Goal: Transaction & Acquisition: Obtain resource

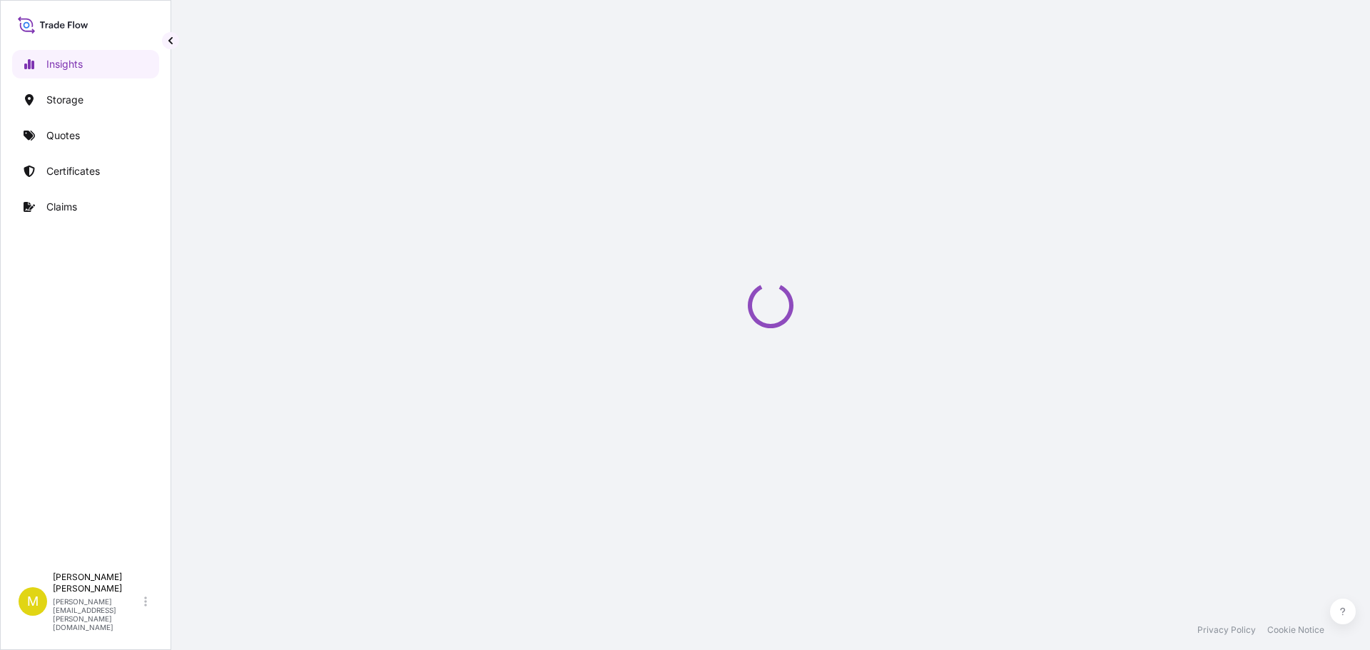
select select "2025"
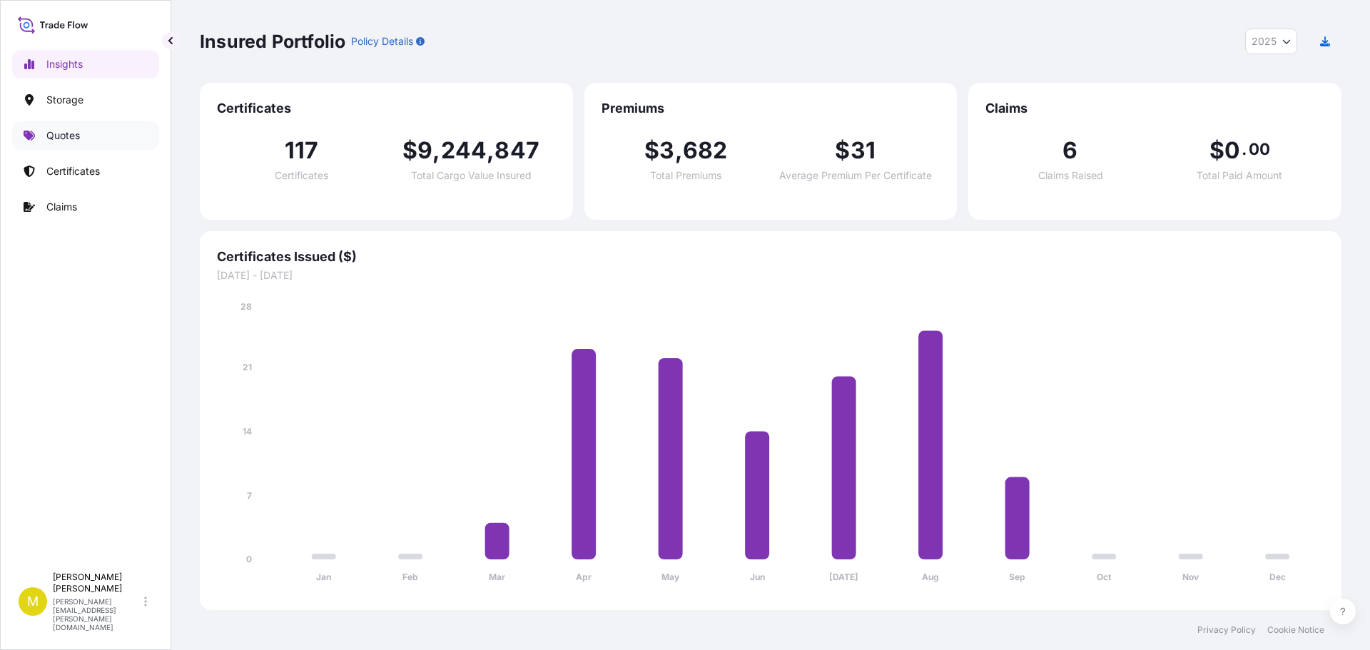
click at [57, 133] on p "Quotes" at bounding box center [63, 135] width 34 height 14
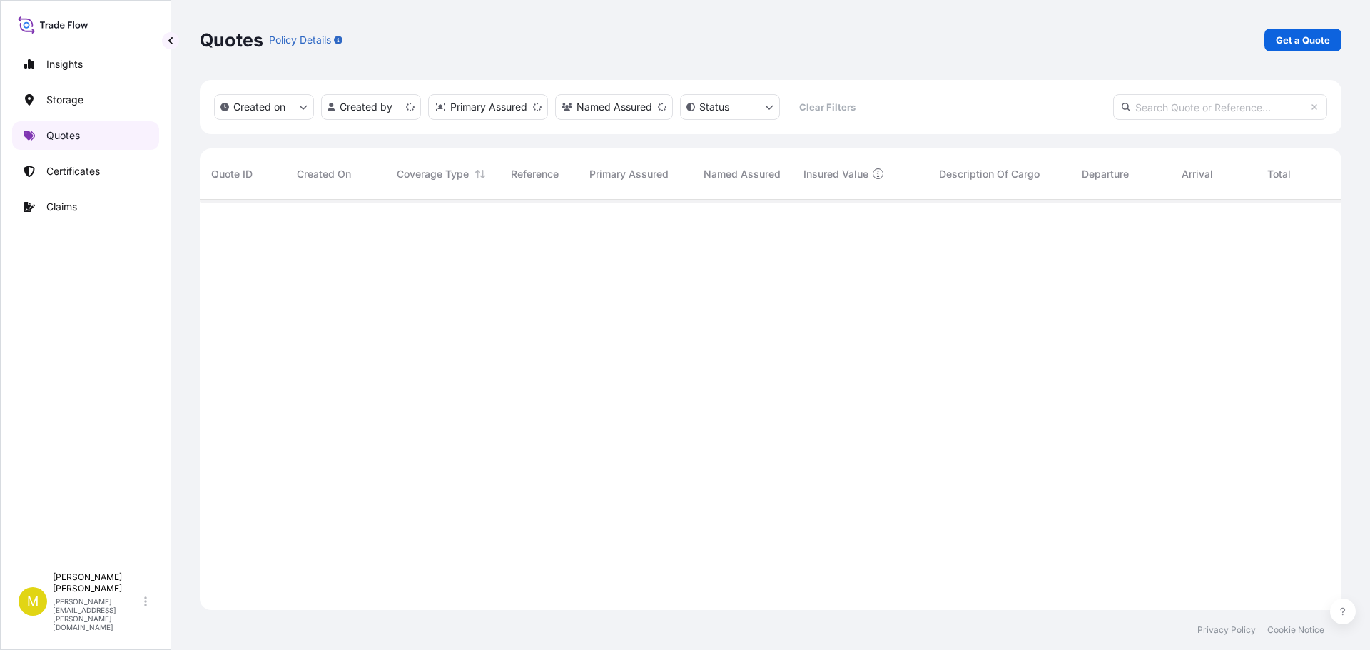
scroll to position [408, 1131]
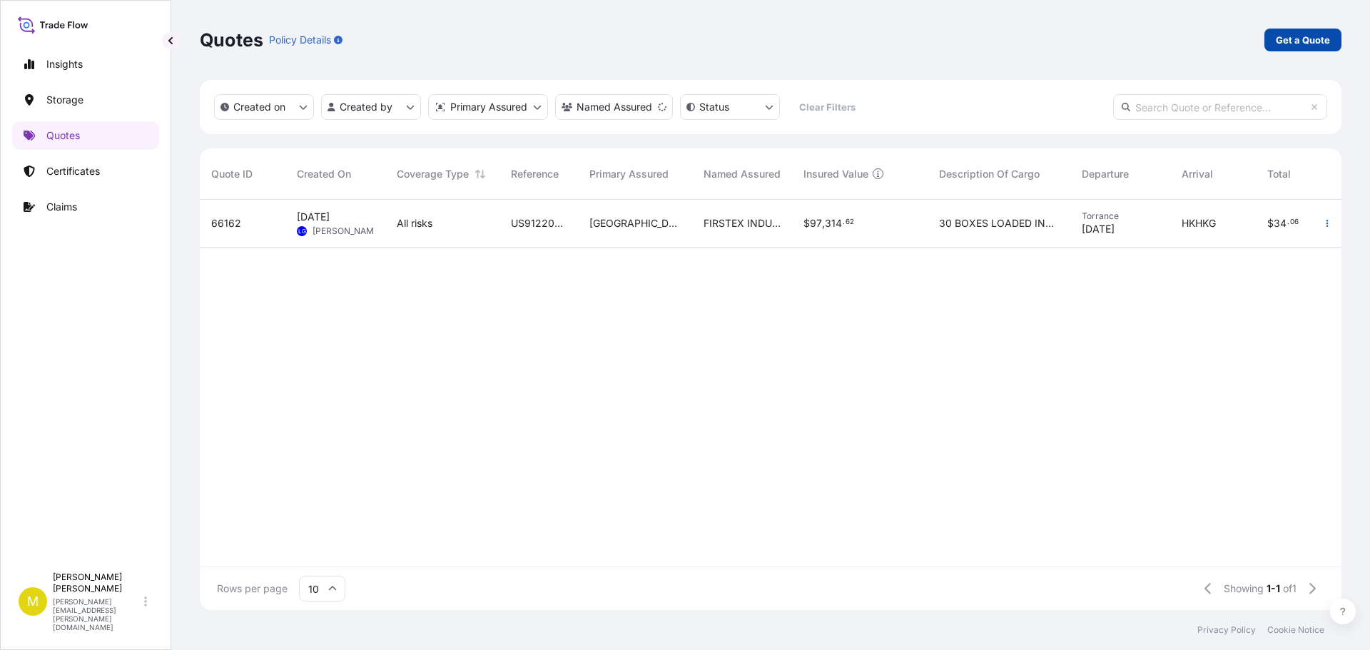
click at [1317, 34] on p "Get a Quote" at bounding box center [1303, 40] width 54 height 14
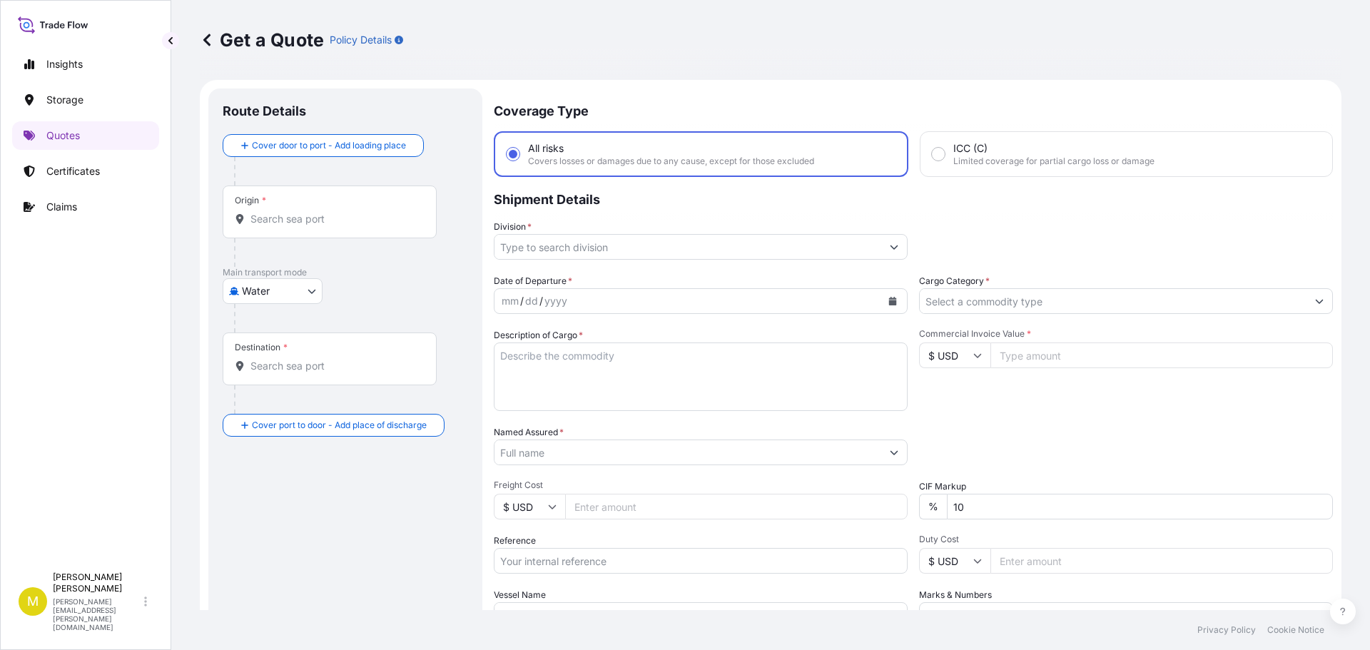
scroll to position [23, 0]
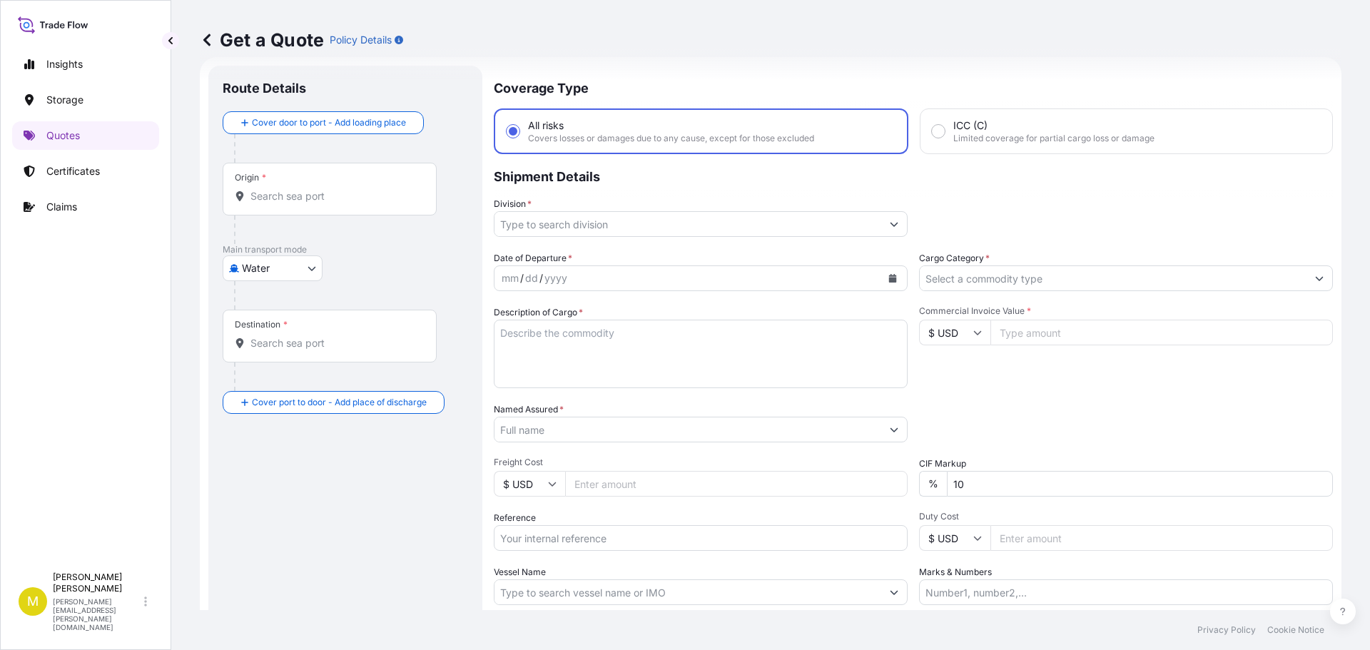
click at [267, 271] on body "Insights Storage Quotes Certificates Claims M [PERSON_NAME] [PERSON_NAME][EMAIL…" at bounding box center [685, 325] width 1370 height 650
click at [265, 354] on span "Inland" at bounding box center [264, 357] width 29 height 14
select select "Inland"
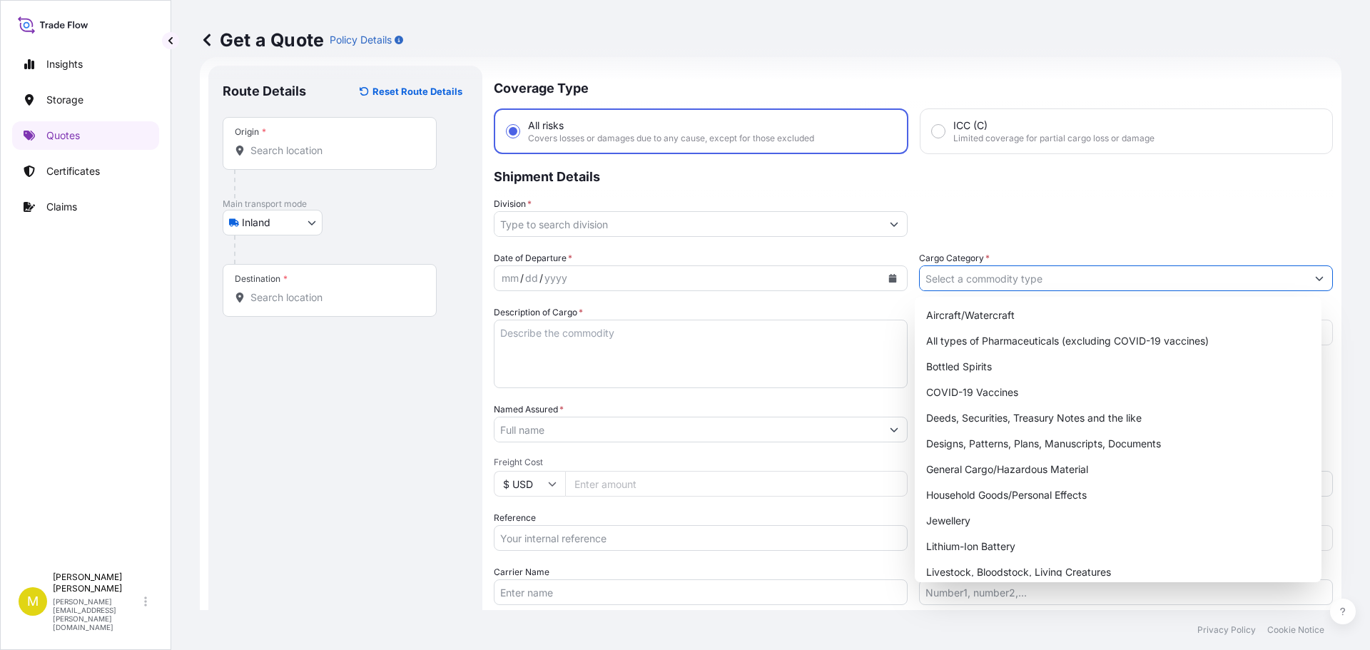
click at [1094, 277] on input "Cargo Category *" at bounding box center [1113, 279] width 387 height 26
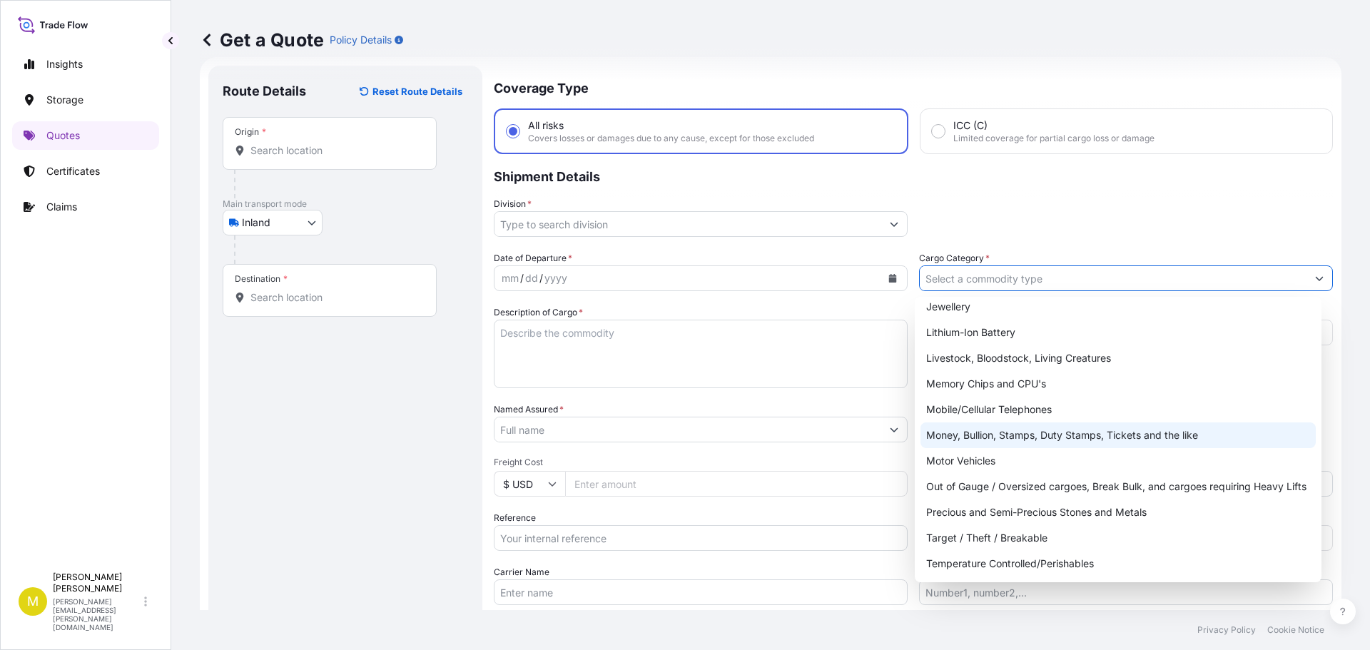
scroll to position [240, 0]
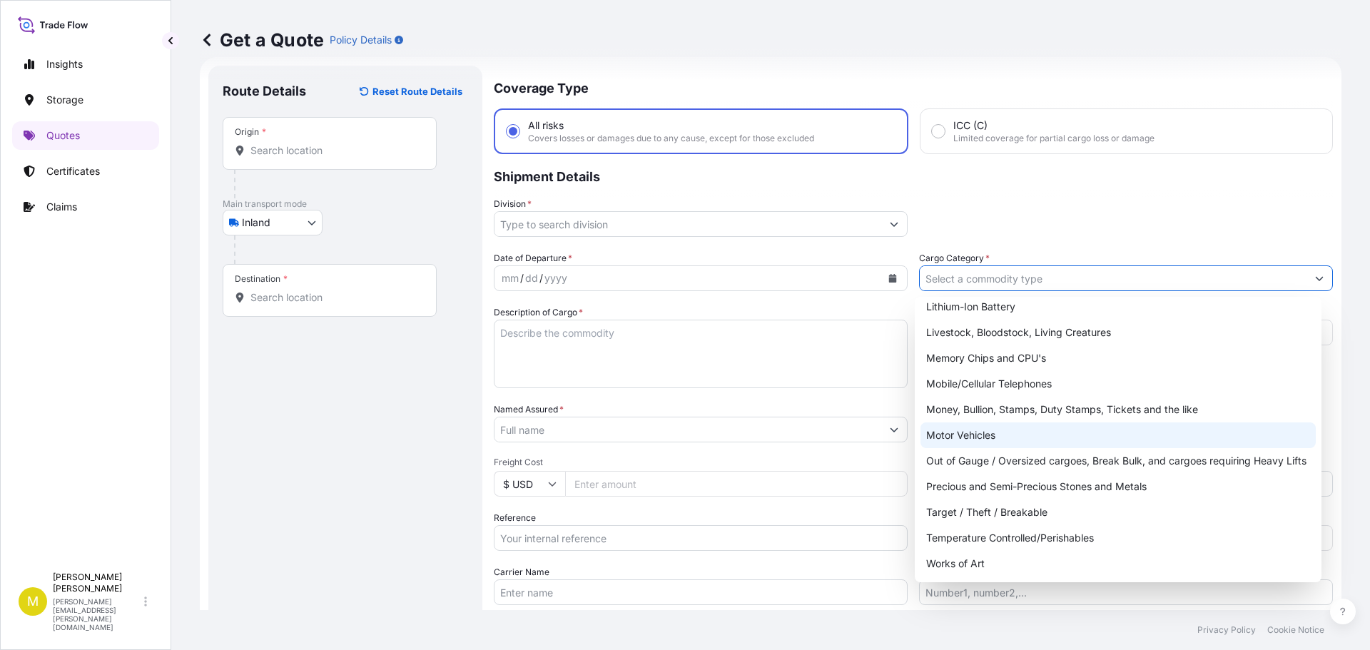
click at [978, 433] on div "Motor Vehicles" at bounding box center [1119, 436] width 396 height 26
type input "Motor Vehicles"
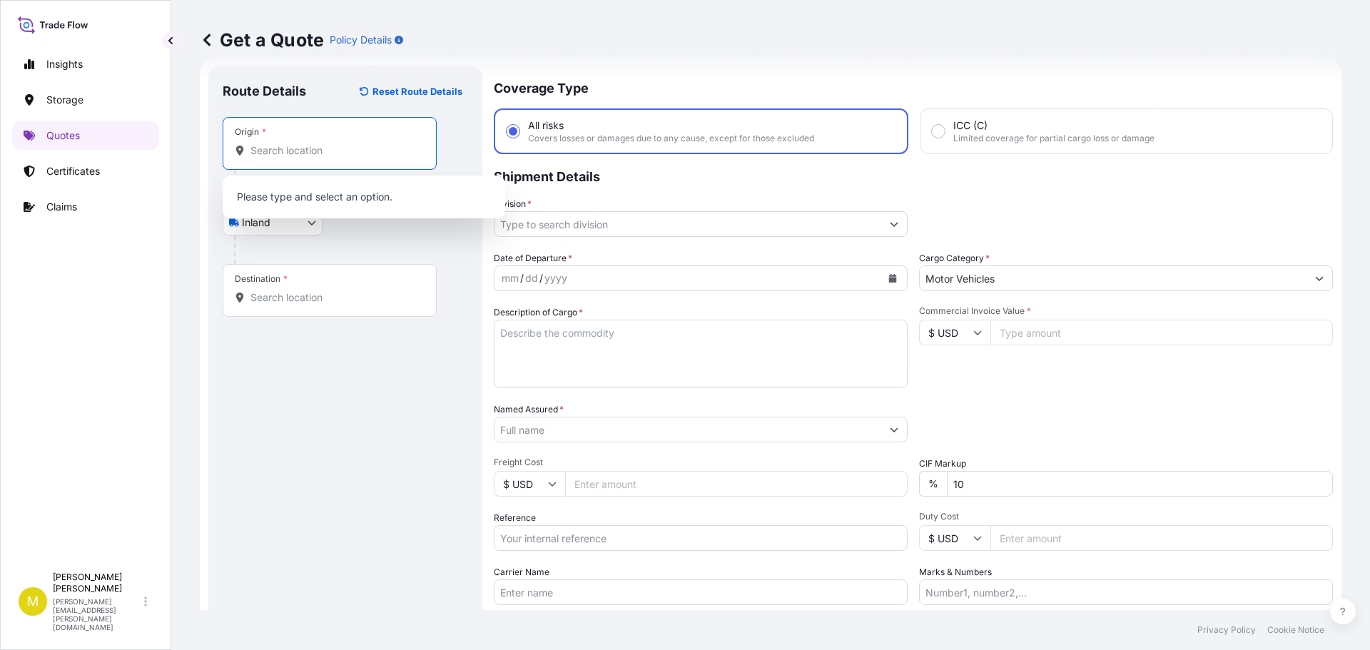
click at [291, 154] on input "Origin *" at bounding box center [335, 150] width 168 height 14
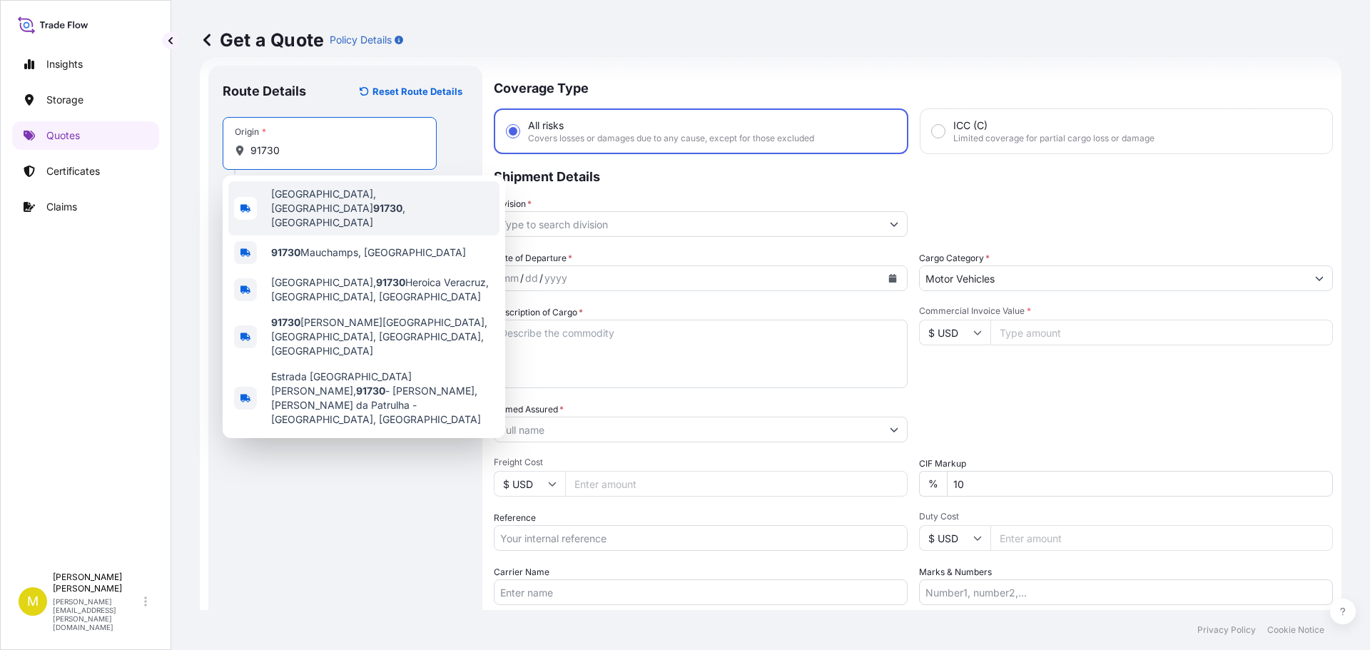
click at [300, 186] on div "[GEOGRAPHIC_DATA] , [GEOGRAPHIC_DATA]" at bounding box center [363, 208] width 271 height 54
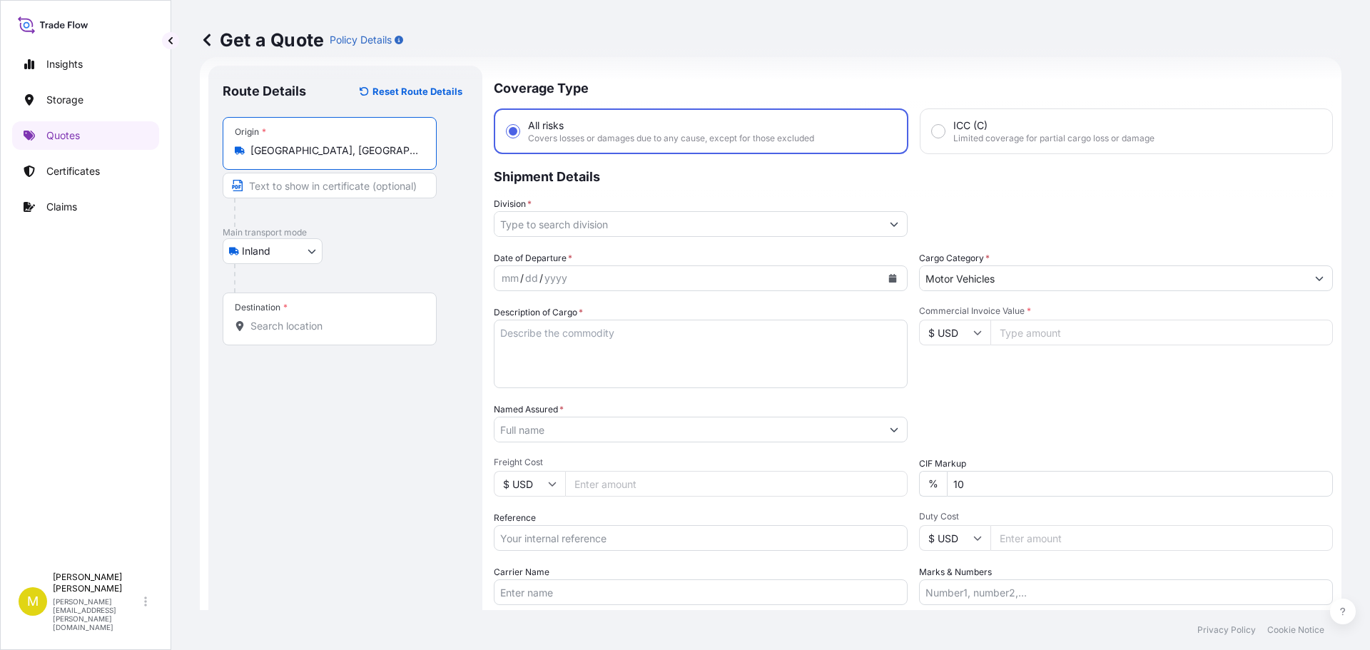
type input "[GEOGRAPHIC_DATA], [GEOGRAPHIC_DATA]"
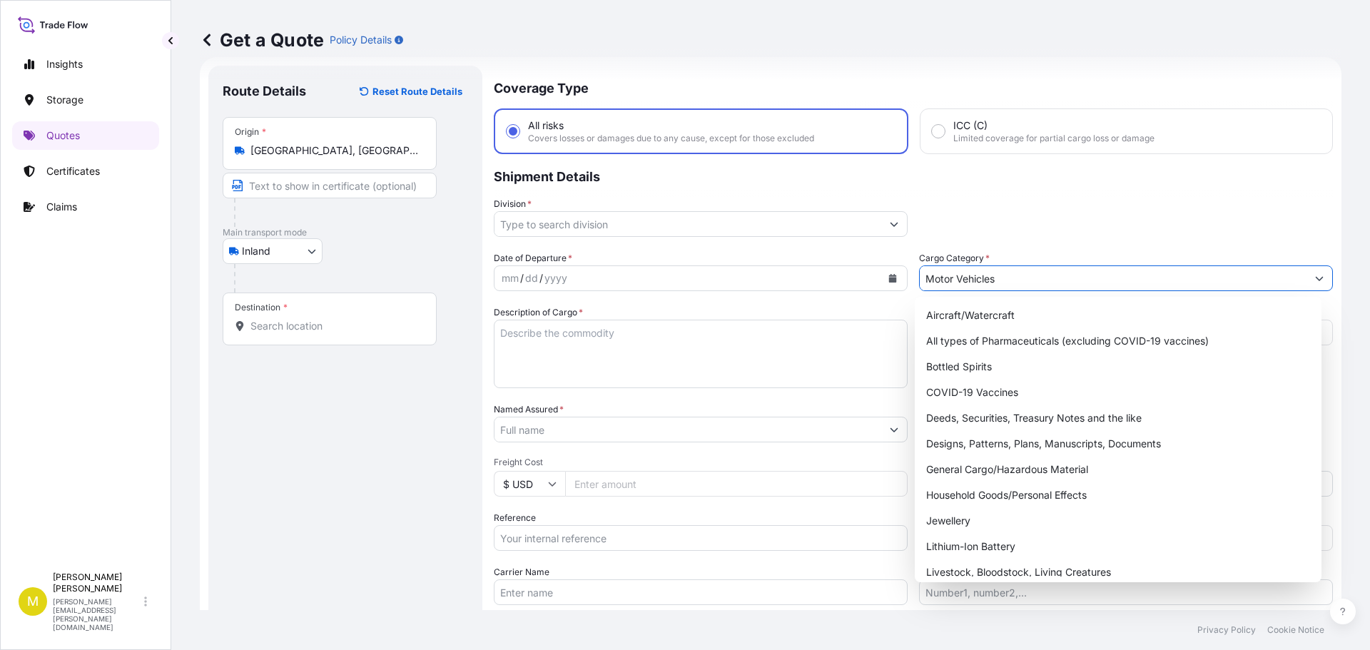
click at [1043, 277] on input "Motor Vehicles" at bounding box center [1113, 279] width 387 height 26
click at [1029, 222] on div "Division *" at bounding box center [913, 217] width 839 height 40
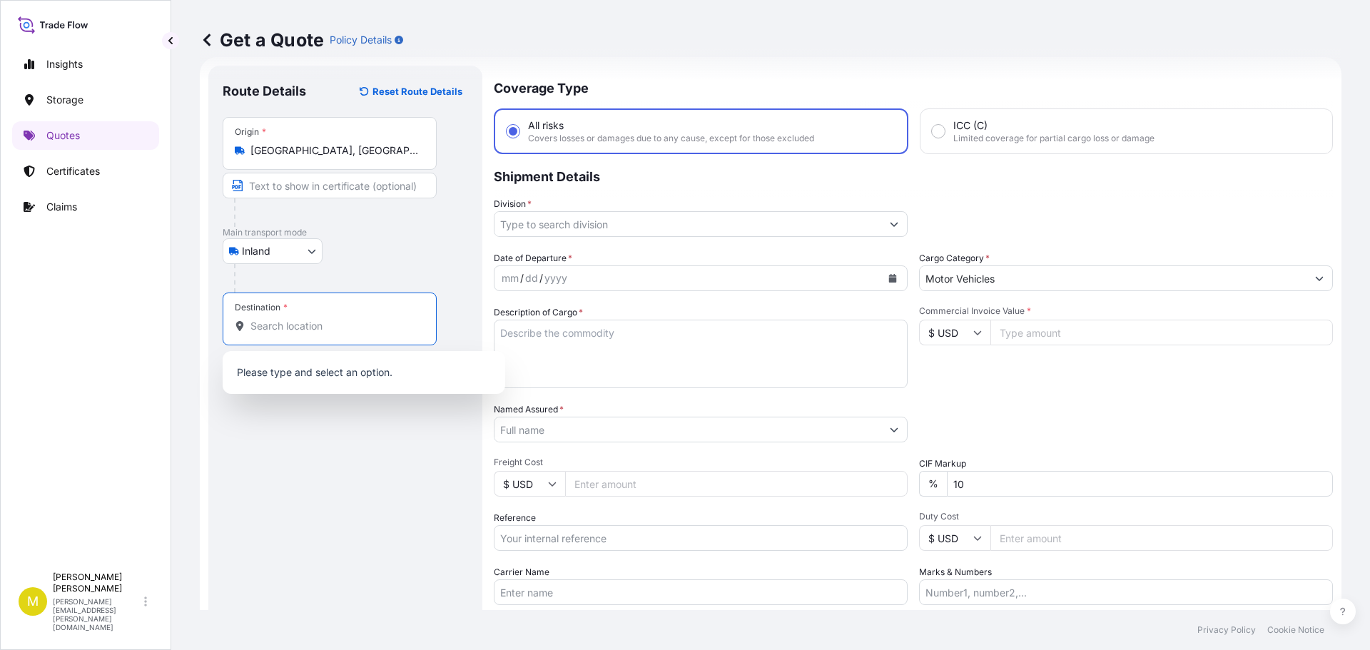
click at [292, 331] on input "Destination *" at bounding box center [335, 326] width 168 height 14
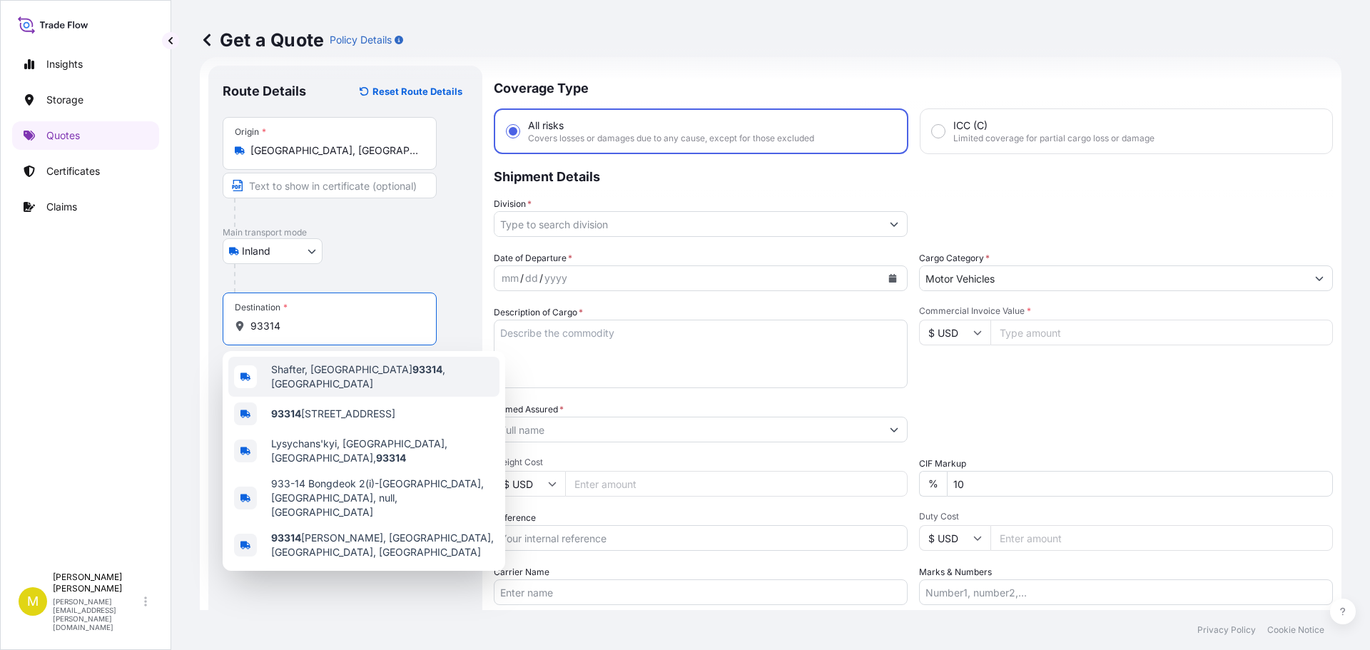
click at [301, 332] on input "93314" at bounding box center [335, 326] width 168 height 14
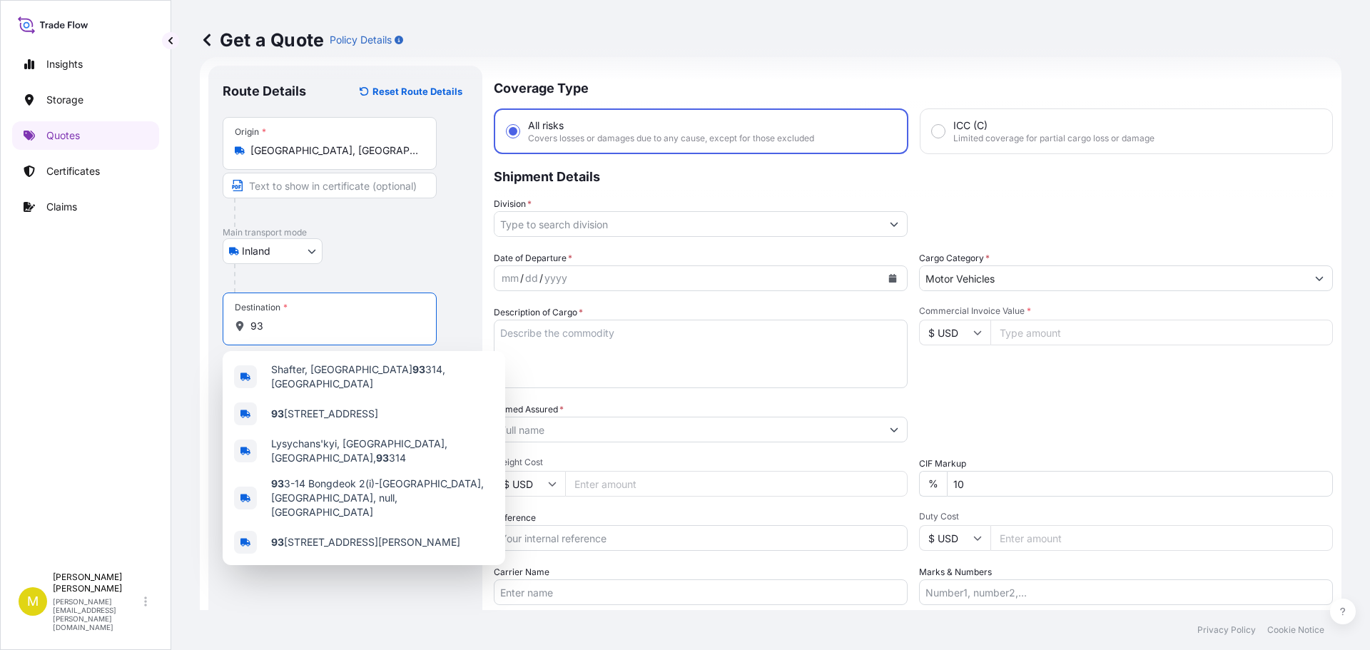
type input "9"
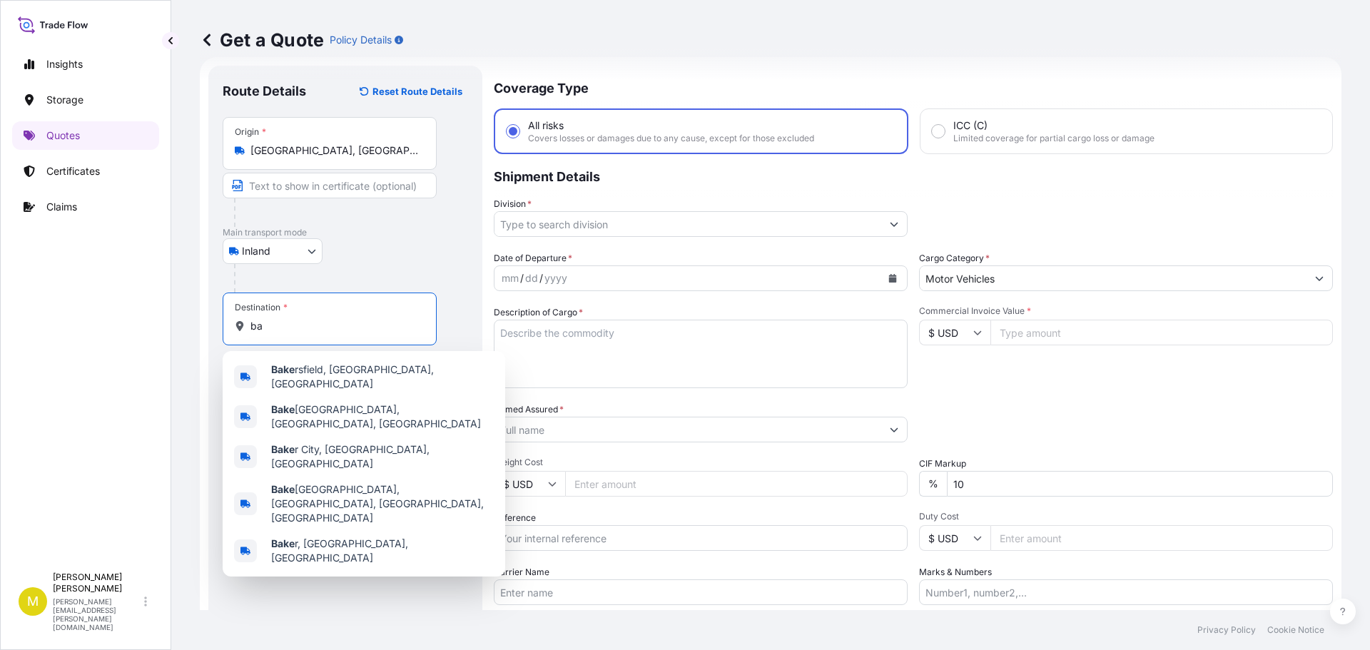
type input "b"
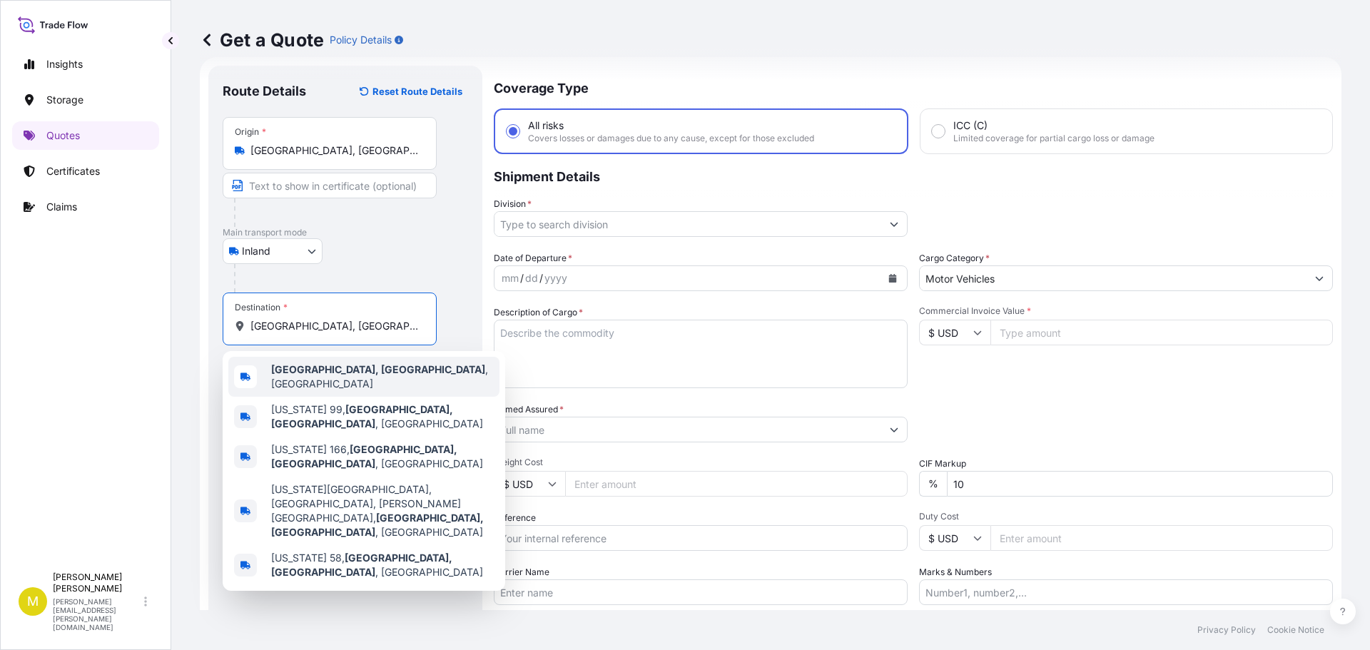
click at [323, 375] on b "[GEOGRAPHIC_DATA], [GEOGRAPHIC_DATA]" at bounding box center [378, 369] width 214 height 12
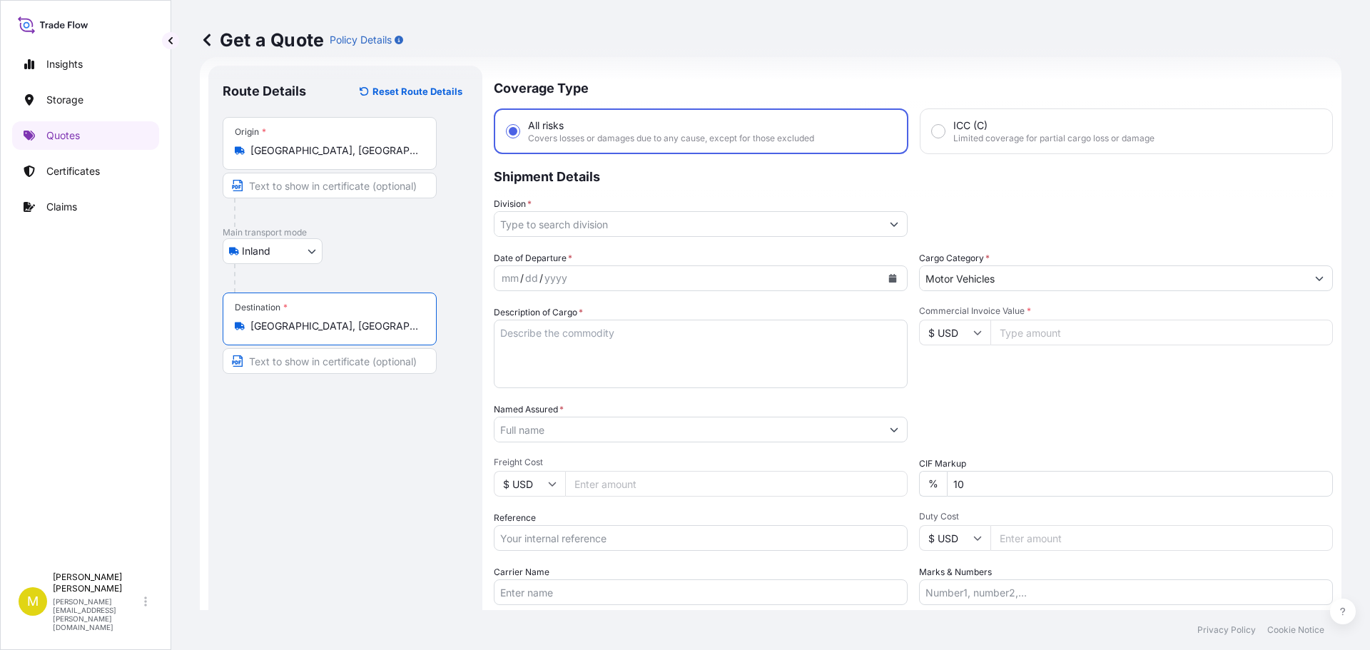
type input "[GEOGRAPHIC_DATA], [GEOGRAPHIC_DATA], [GEOGRAPHIC_DATA]"
click at [568, 222] on input "Division *" at bounding box center [688, 224] width 387 height 26
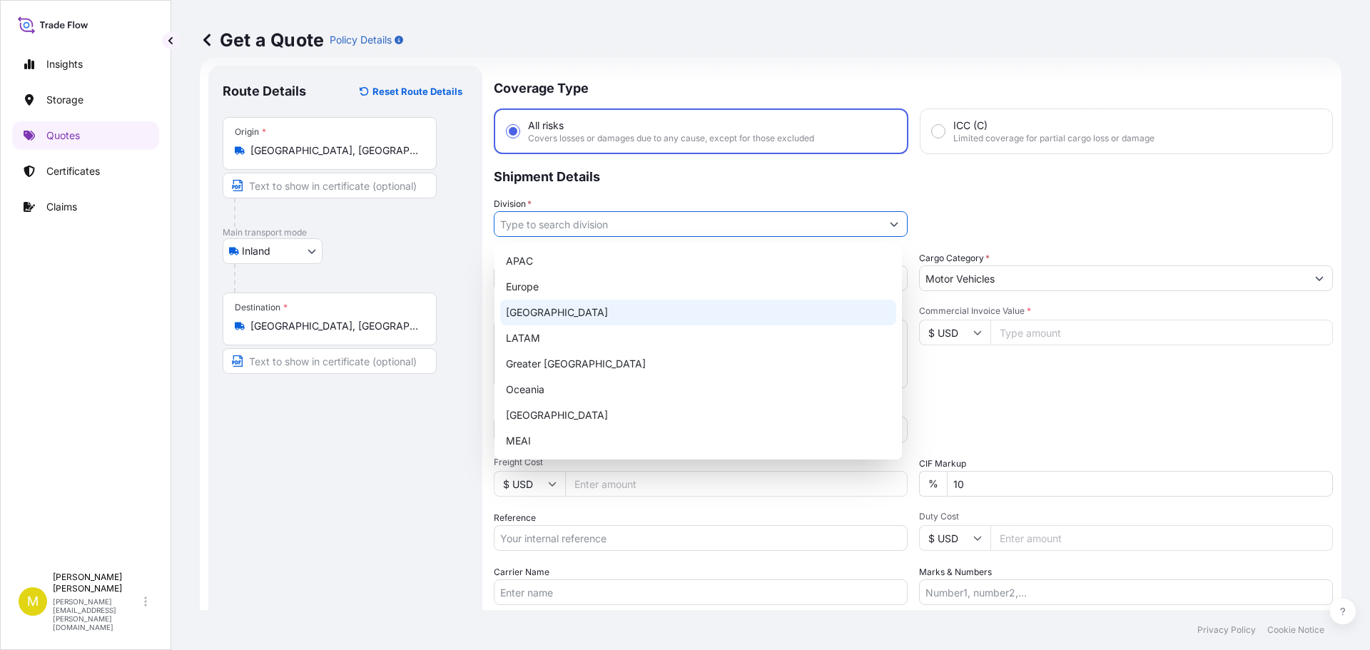
click at [539, 313] on div "[GEOGRAPHIC_DATA]" at bounding box center [698, 313] width 396 height 26
type input "[GEOGRAPHIC_DATA]"
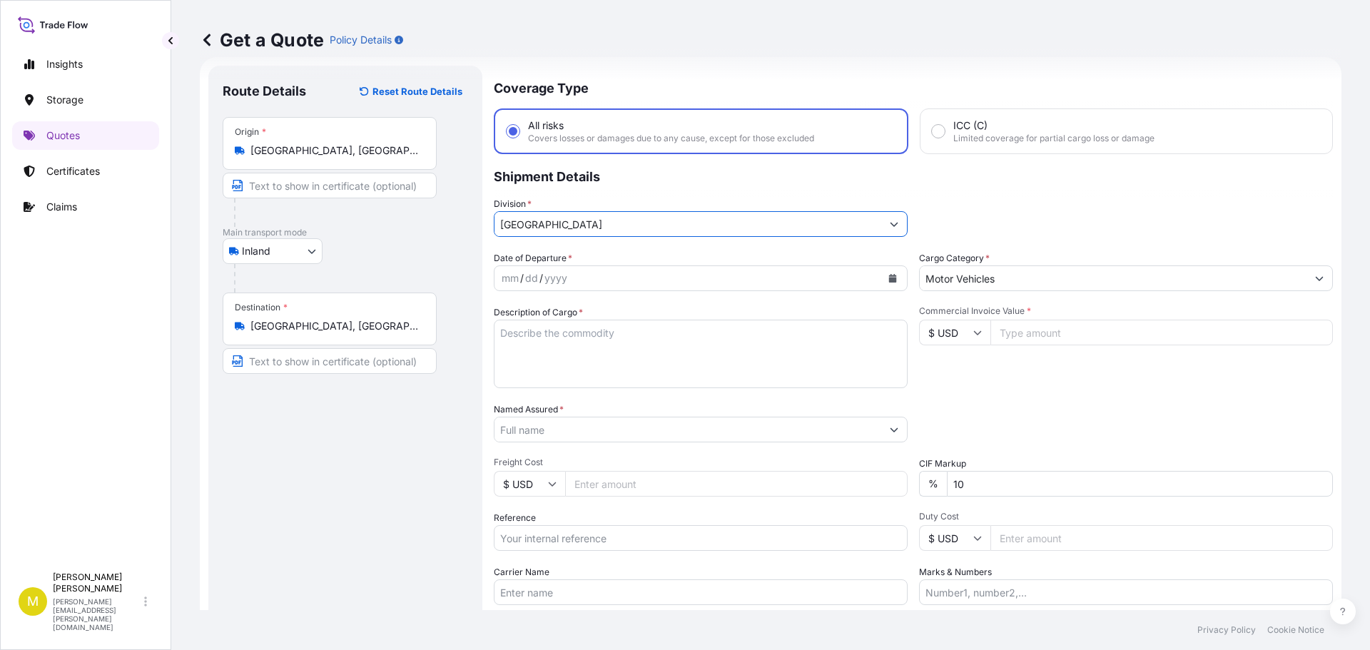
click at [889, 278] on icon "Calendar" at bounding box center [893, 278] width 8 height 9
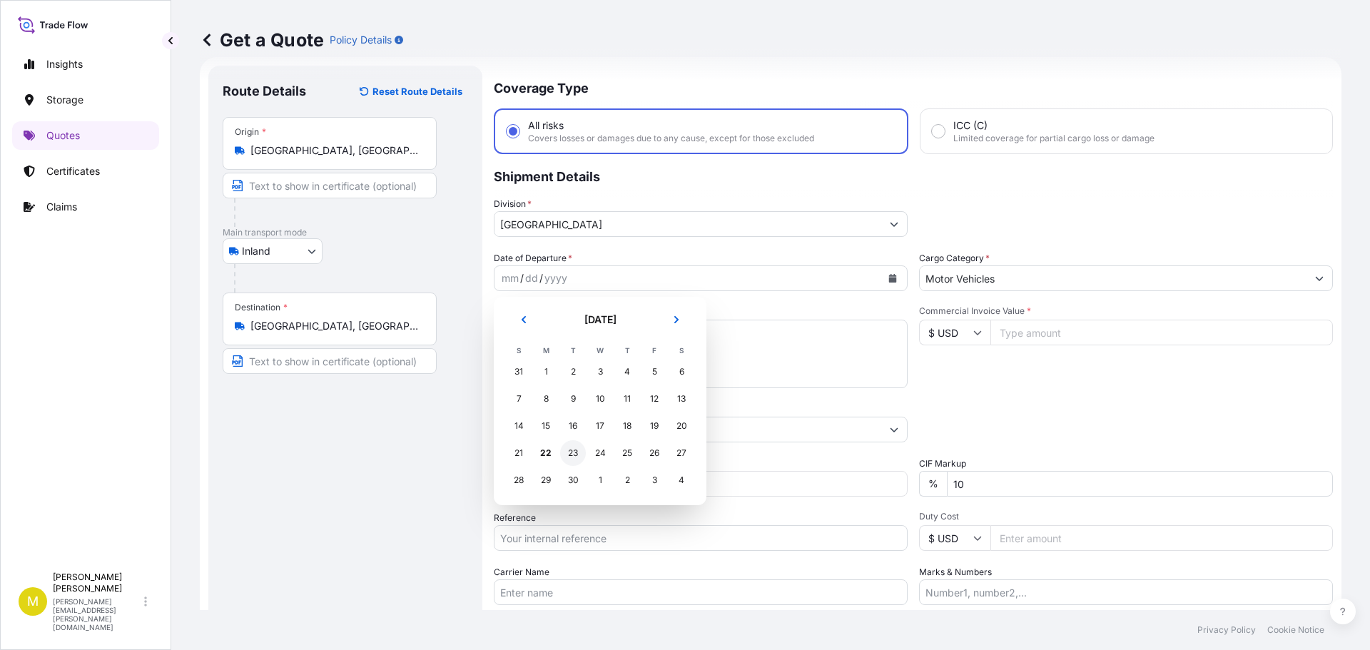
click at [575, 454] on div "23" at bounding box center [573, 453] width 26 height 26
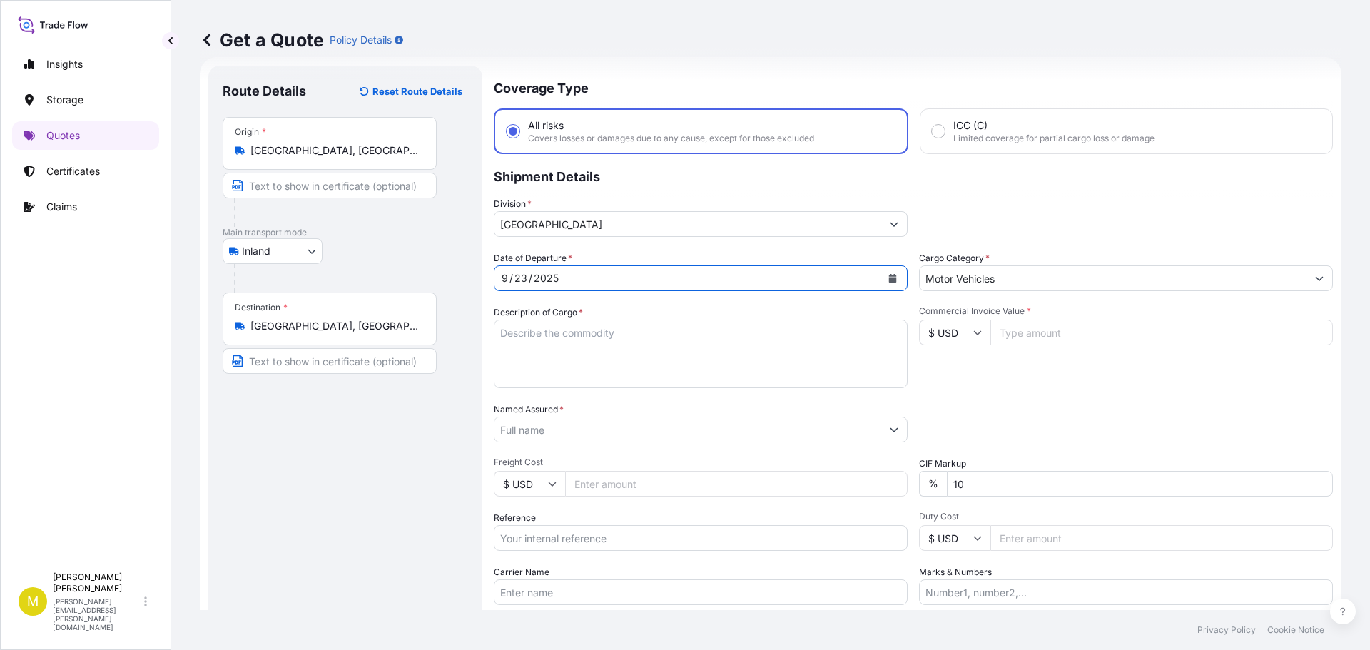
click at [606, 343] on textarea "Description of Cargo *" at bounding box center [701, 354] width 414 height 69
click at [554, 358] on textarea "Description of Cargo *" at bounding box center [701, 354] width 414 height 69
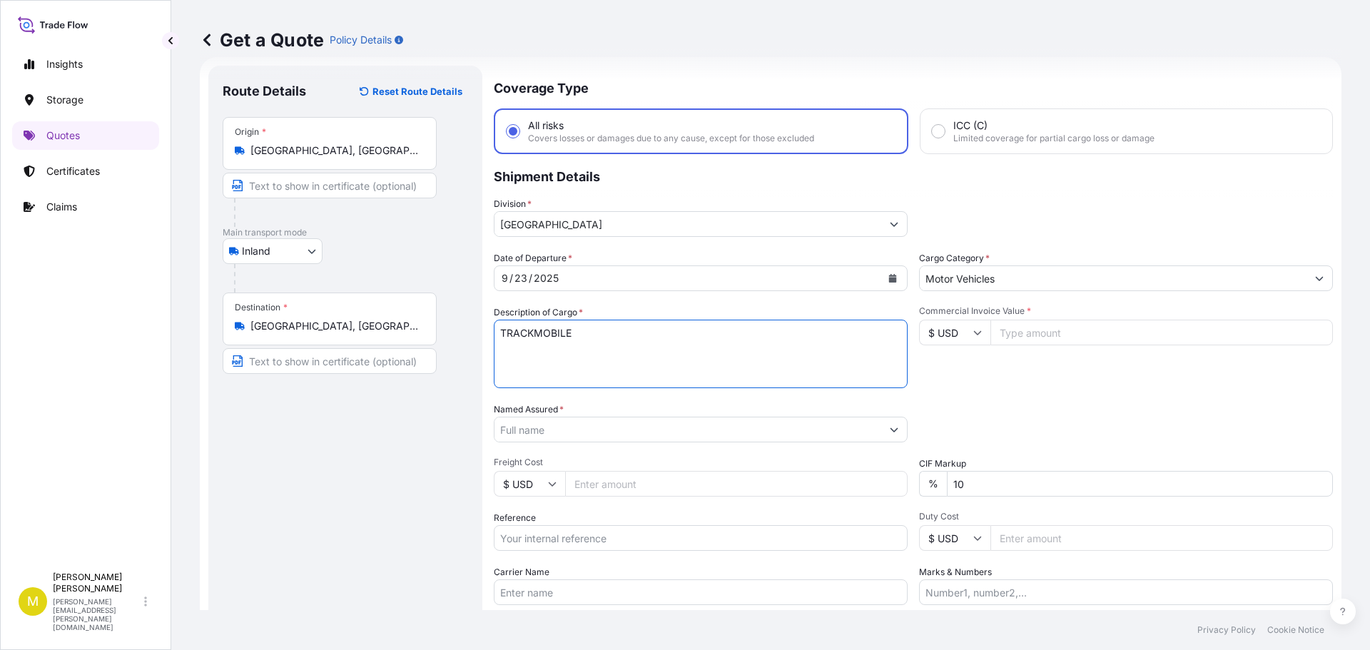
type textarea "TRACKMOBILE"
click at [597, 438] on input "Named Assured *" at bounding box center [688, 430] width 387 height 26
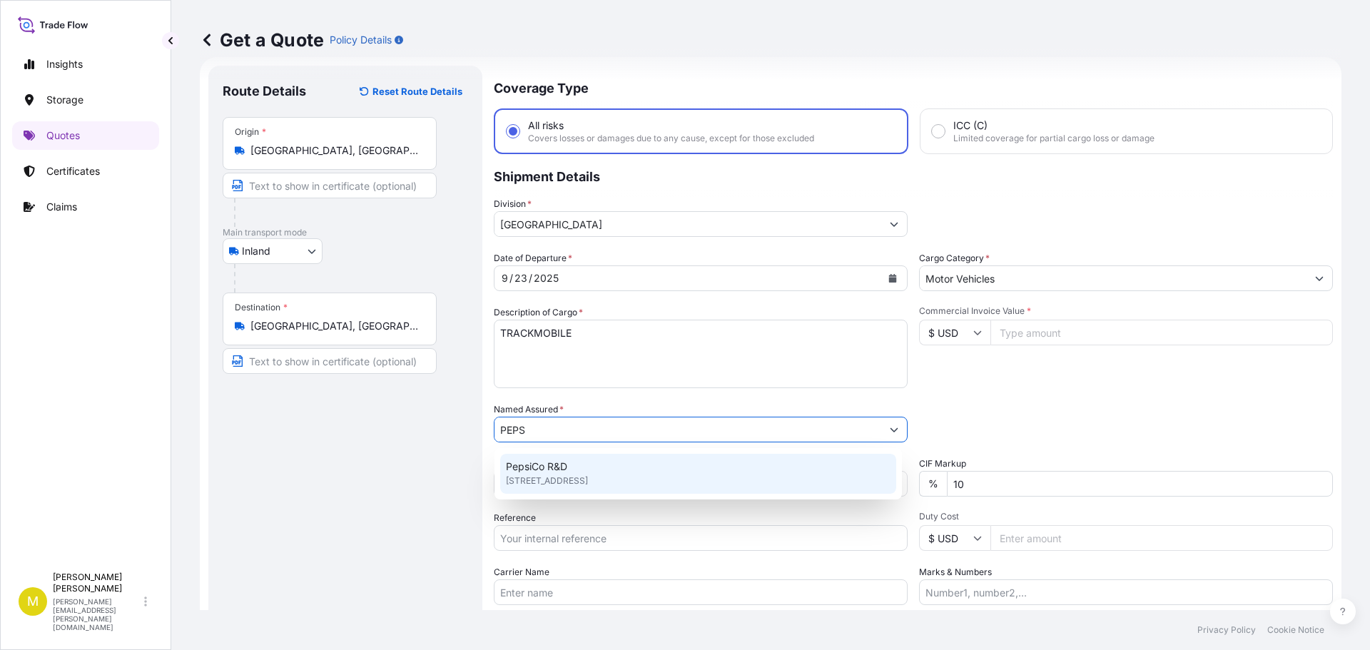
click at [538, 486] on span "[STREET_ADDRESS]" at bounding box center [547, 481] width 82 height 14
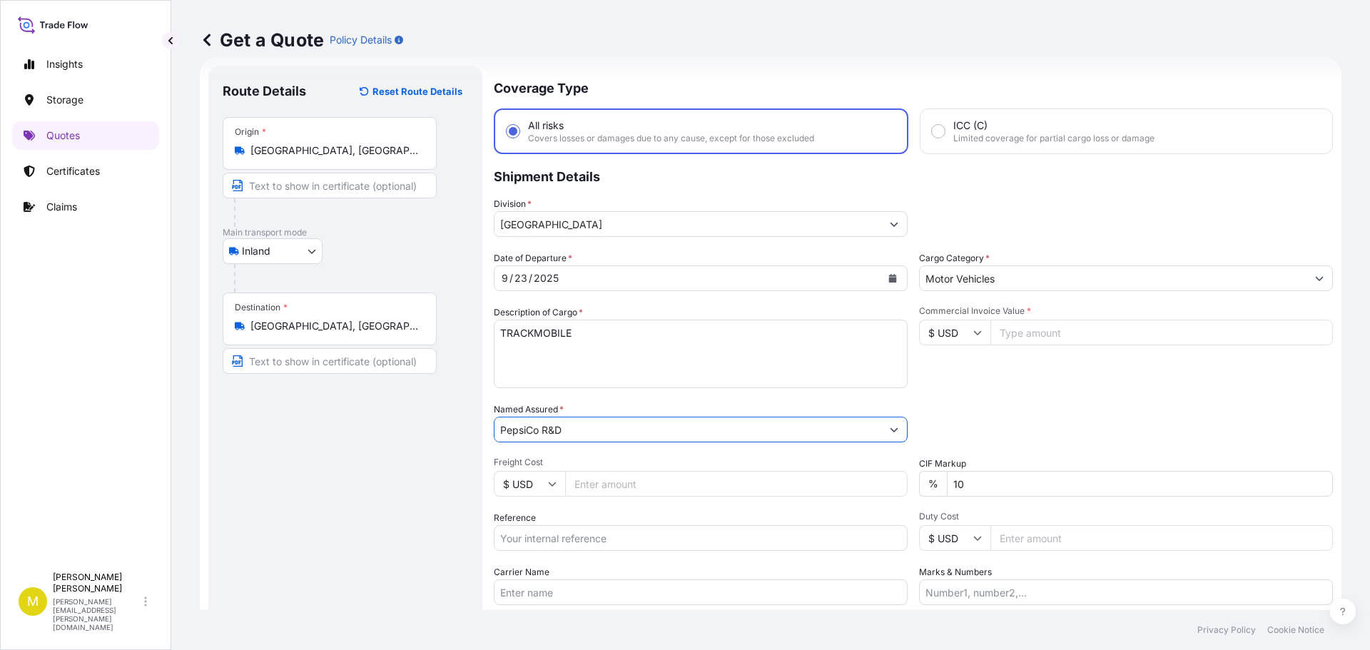
type input "PepsiCo R&D"
click at [623, 483] on input "Freight Cost" at bounding box center [736, 484] width 343 height 26
type input "2"
type input "4500.00"
click at [653, 539] on input "Reference" at bounding box center [701, 538] width 414 height 26
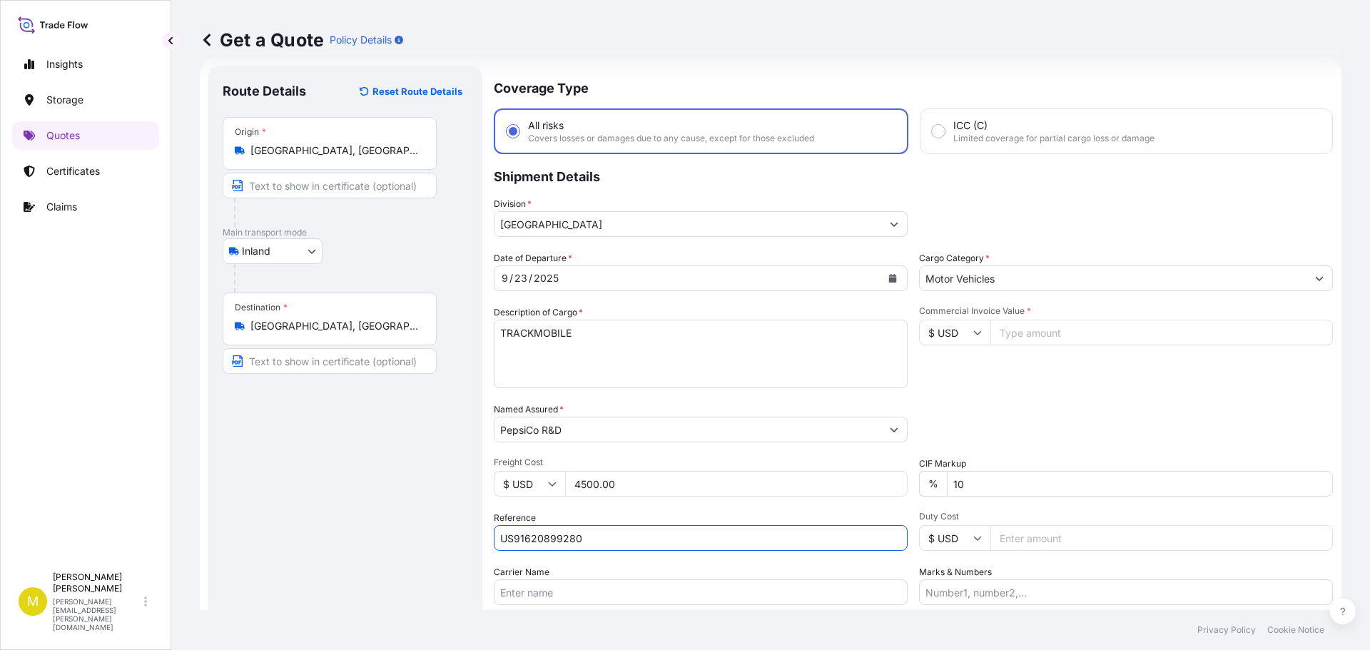
type input "US91620899280"
click at [626, 596] on input "Carrier Name" at bounding box center [701, 593] width 414 height 26
type input "C"
type input "G"
type input "CSG - PRO# 27387"
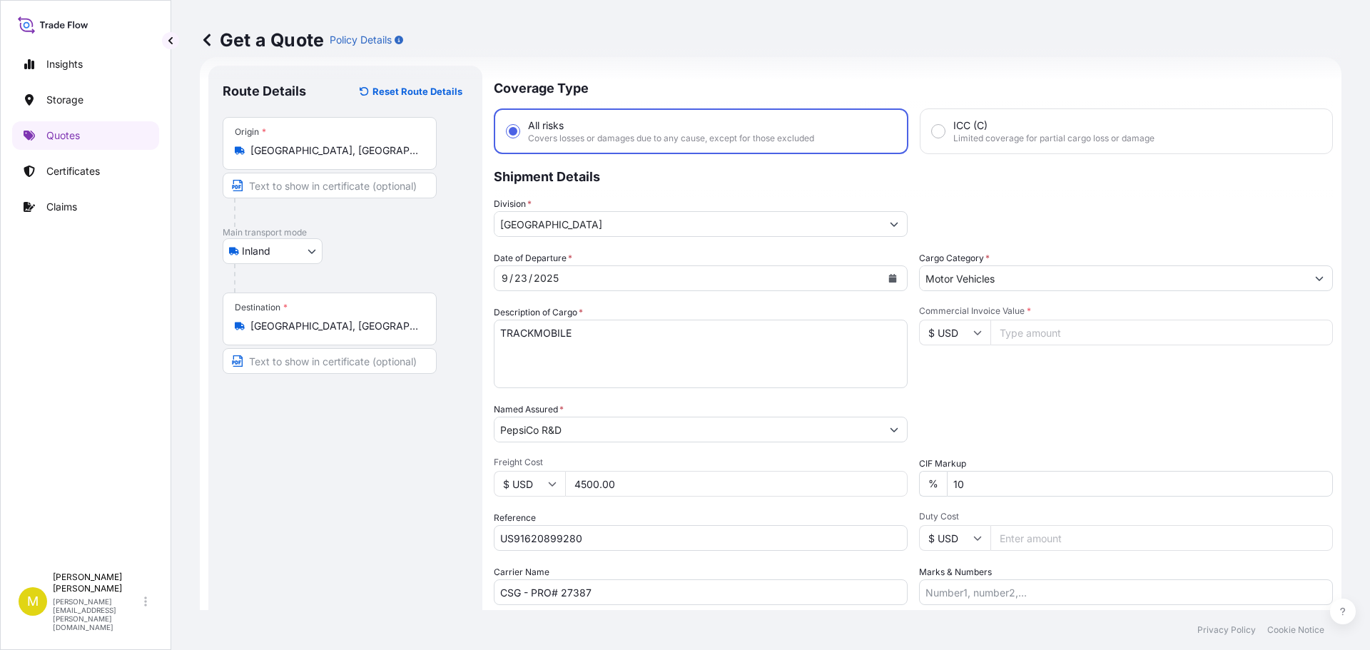
click at [1026, 334] on input "Commercial Invoice Value *" at bounding box center [1162, 333] width 343 height 26
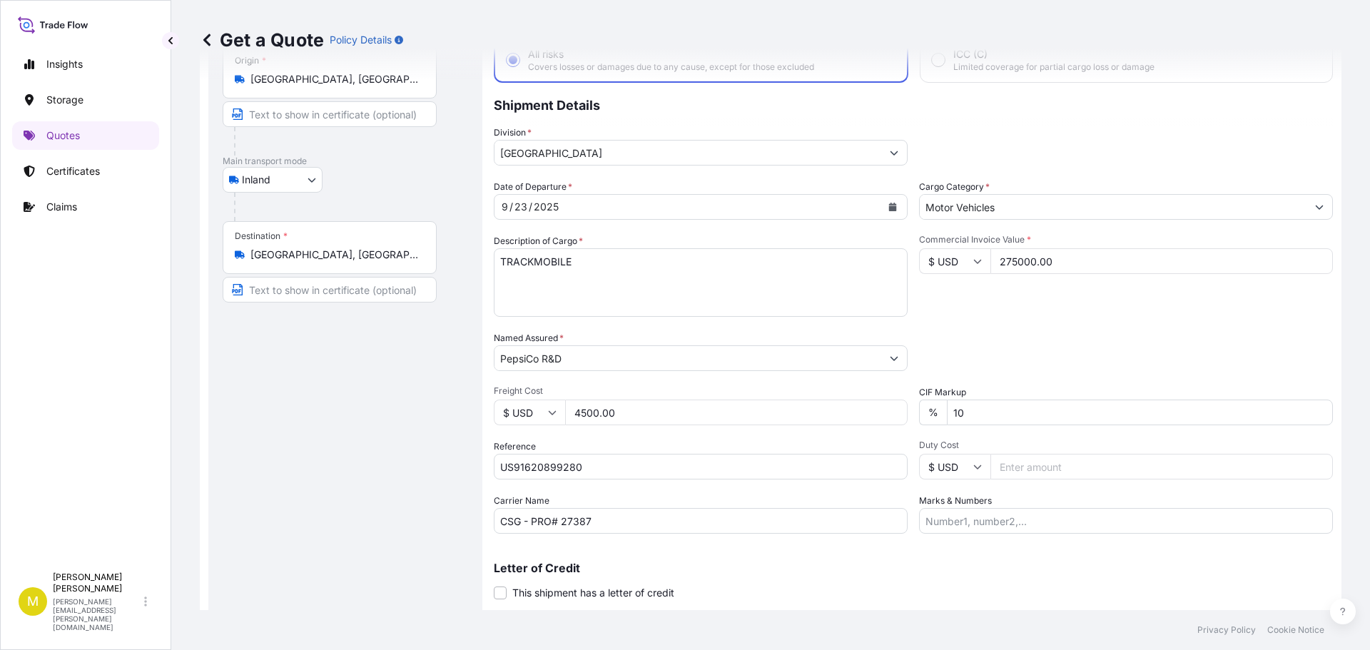
type input "275000.00"
click at [1018, 361] on div "Packing Category Type to search a container mode Please select a primary mode o…" at bounding box center [1126, 351] width 414 height 40
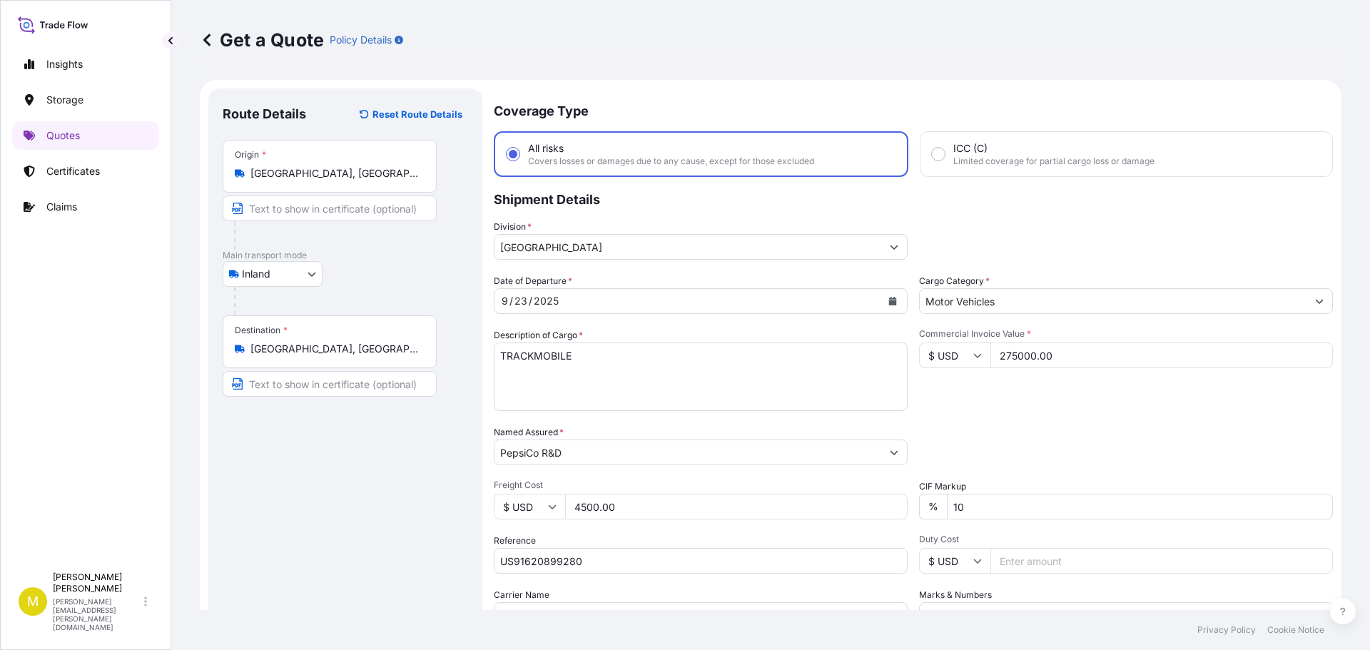
scroll to position [71, 0]
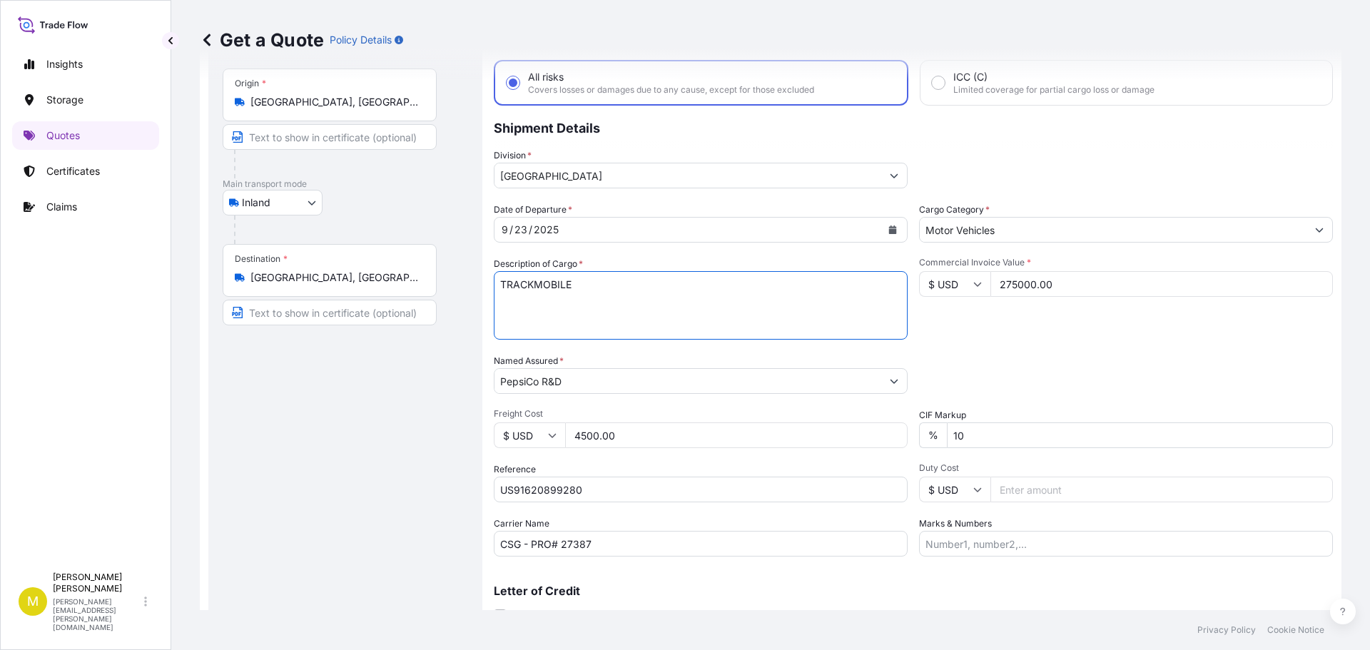
click at [656, 286] on textarea "TRACKMOBILE" at bounding box center [701, 305] width 414 height 69
paste textarea "PROJ LOAD #: PTS-CA-CA25919"
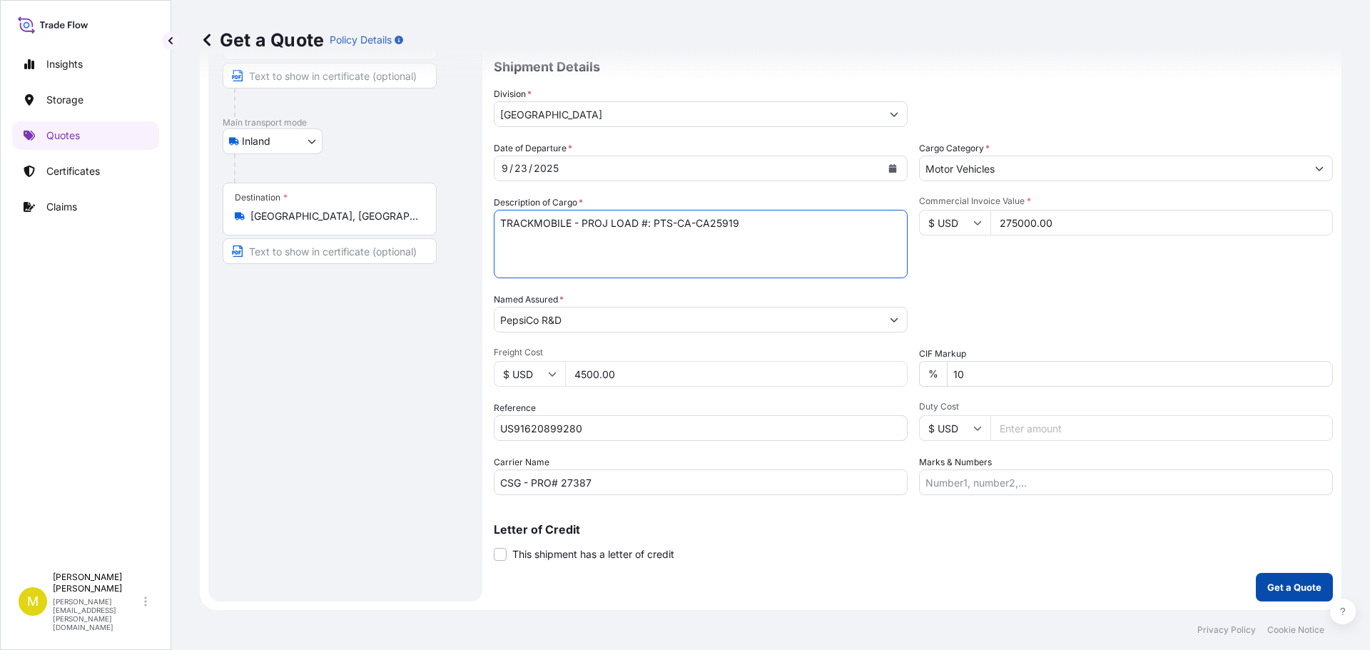
type textarea "TRACKMOBILE - PROJ LOAD #: PTS-CA-CA25919"
click at [1283, 587] on p "Get a Quote" at bounding box center [1295, 587] width 54 height 14
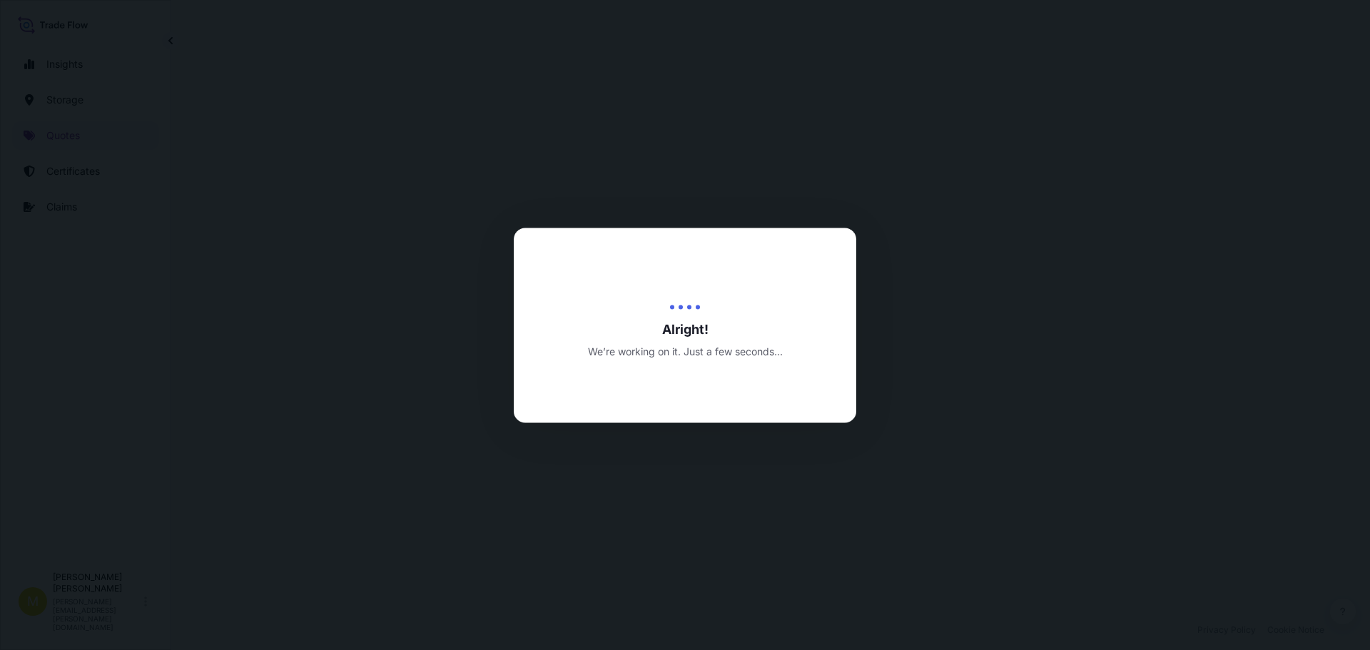
select select "Inland"
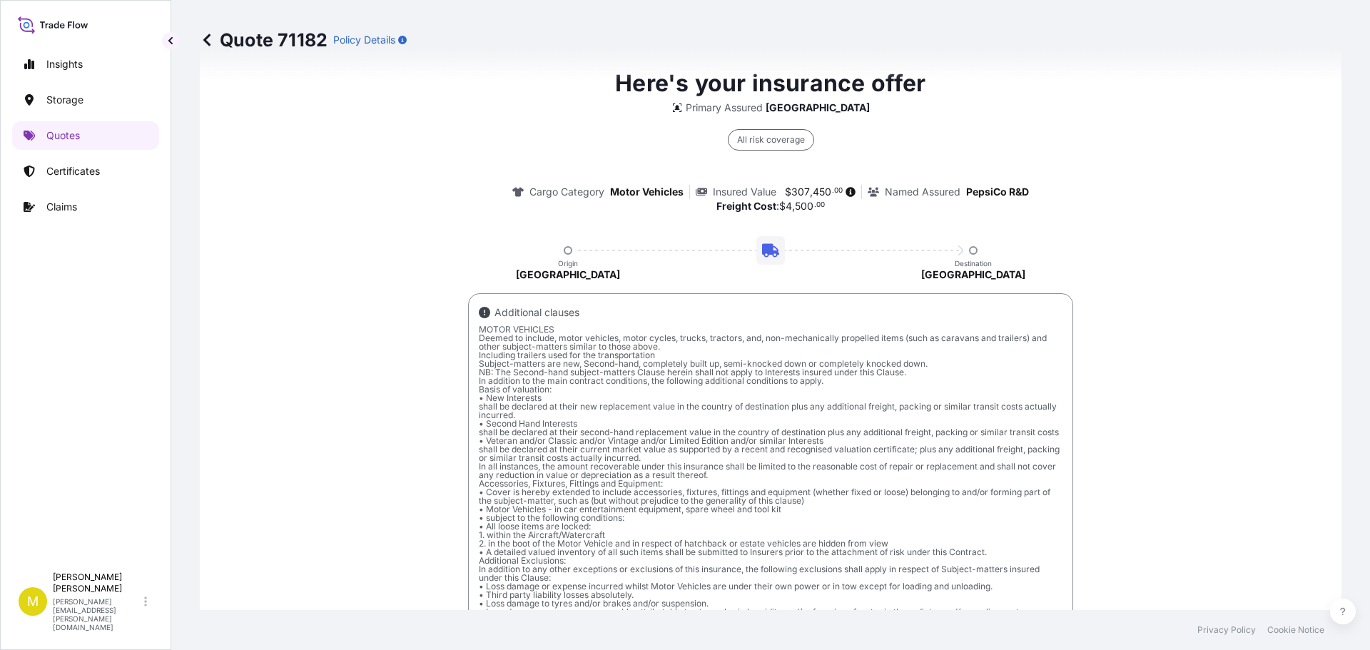
scroll to position [1114, 0]
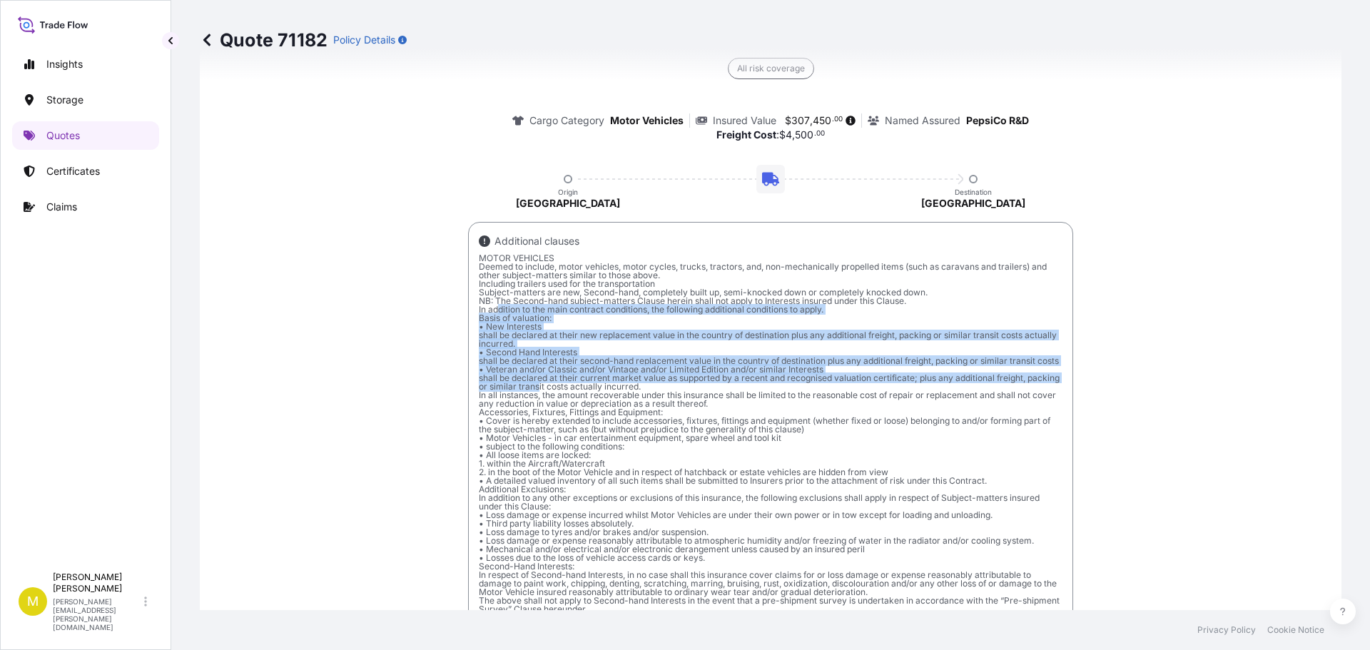
drag, startPoint x: 491, startPoint y: 308, endPoint x: 533, endPoint y: 394, distance: 95.4
click at [533, 394] on p "MOTOR VEHICLES Deemed to include, motor vehicles, motor cycles, trucks, tractor…" at bounding box center [771, 554] width 584 height 600
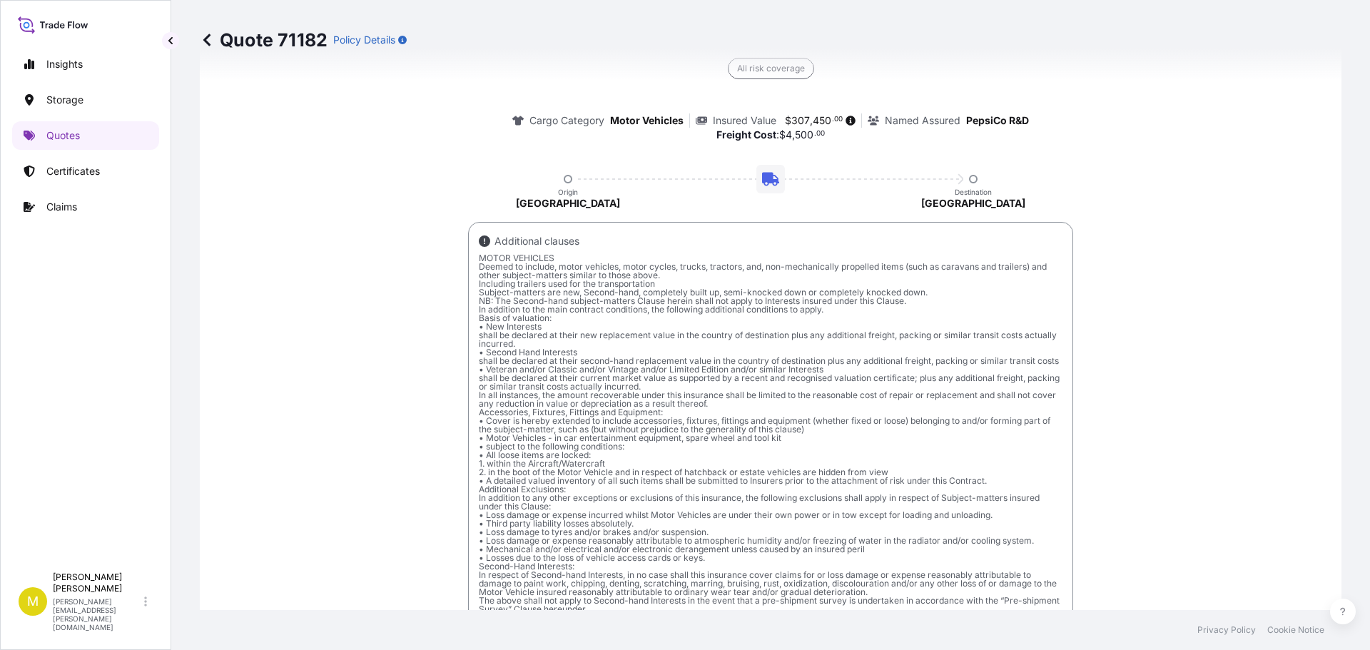
click at [479, 260] on p "MOTOR VEHICLES Deemed to include, motor vehicles, motor cycles, trucks, tractor…" at bounding box center [771, 554] width 584 height 600
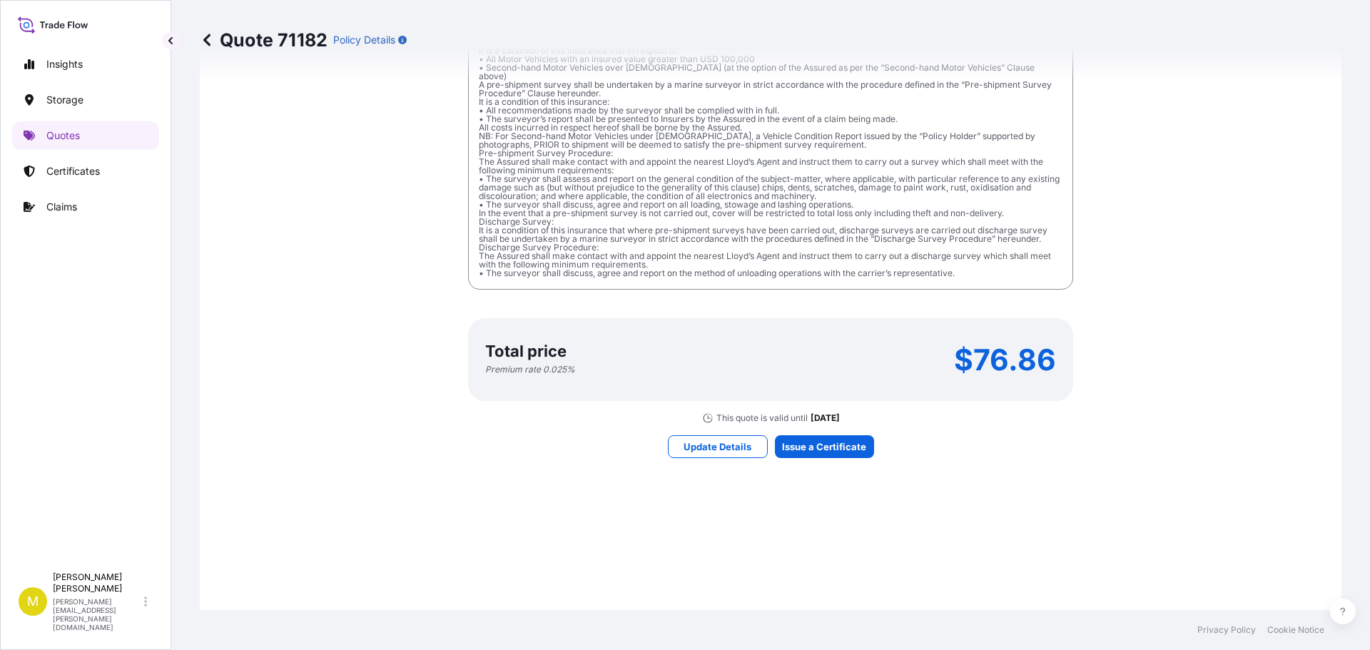
scroll to position [1670, 0]
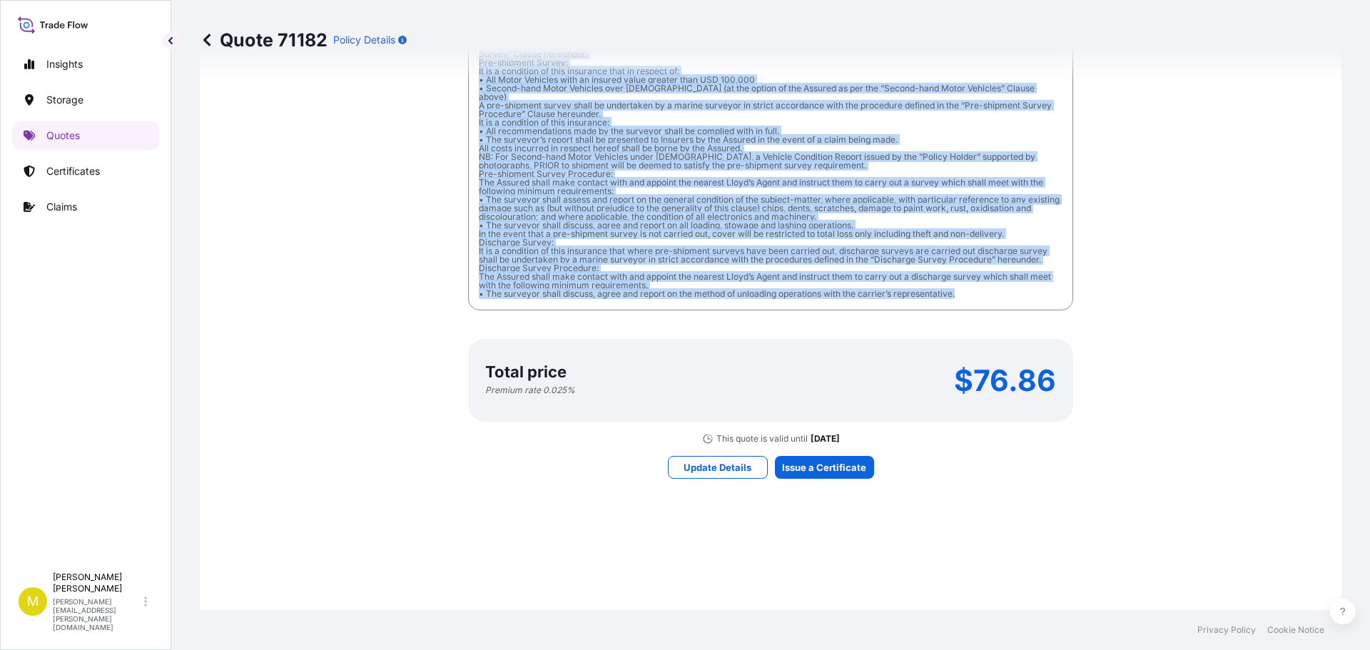
drag, startPoint x: 476, startPoint y: 256, endPoint x: 963, endPoint y: 302, distance: 488.9
copy p "LOREM IPSUMDOL Sitame co adipisc, elits doeiusmo, tempo incidi, utlabo, etdolor…"
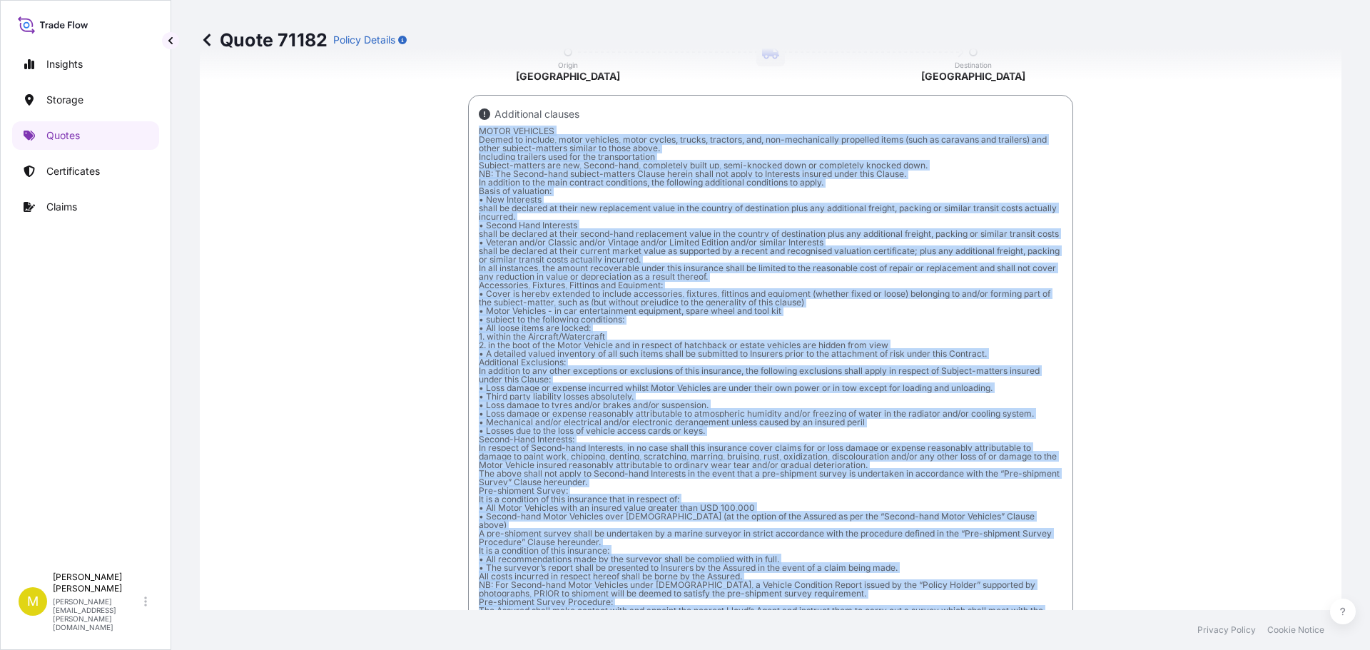
scroll to position [1170, 0]
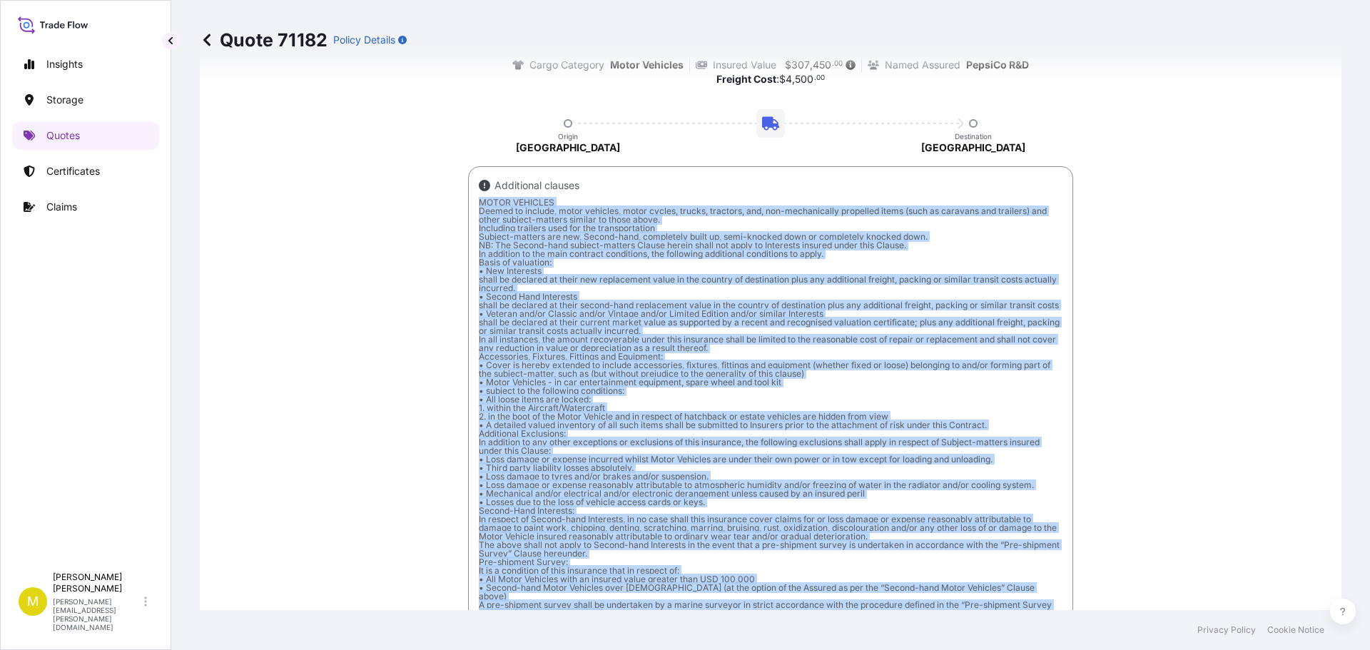
click at [637, 268] on p "MOTOR VEHICLES Deemed to include, motor vehicles, motor cycles, trucks, tractor…" at bounding box center [771, 498] width 584 height 600
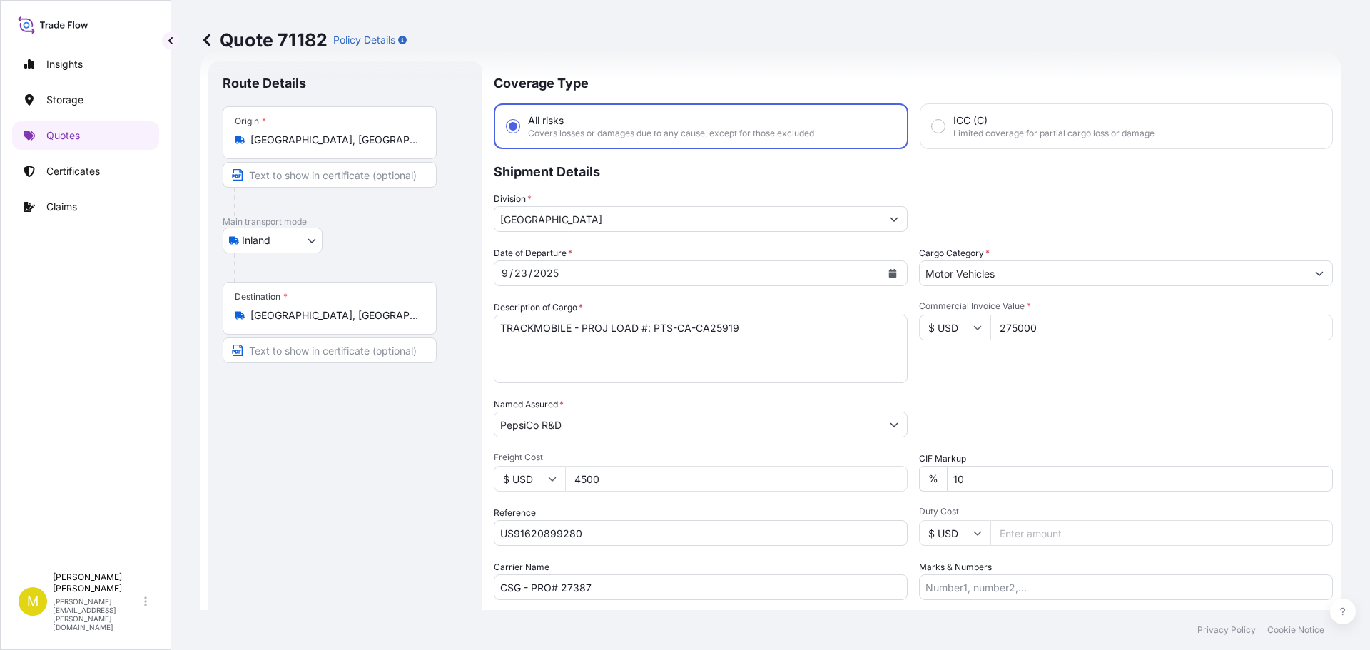
scroll to position [0, 0]
